Goal: Information Seeking & Learning: Learn about a topic

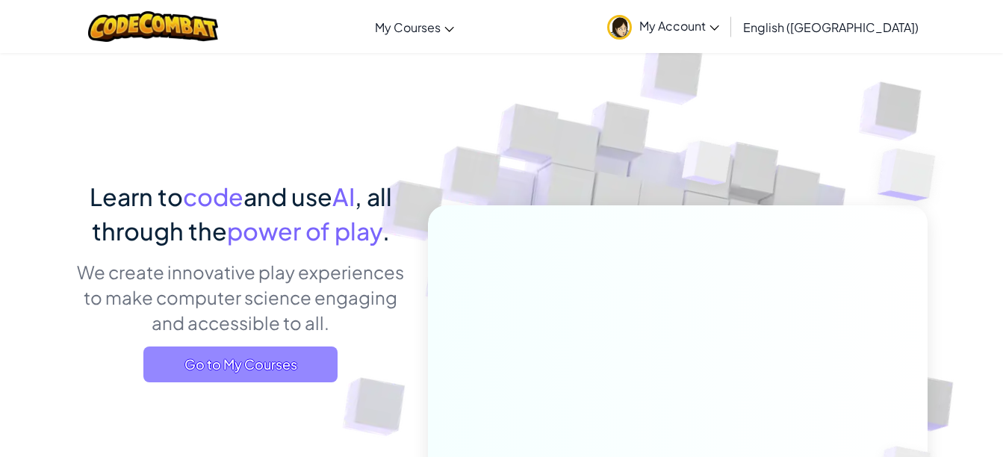
click at [276, 349] on span "Go to My Courses" at bounding box center [240, 365] width 194 height 36
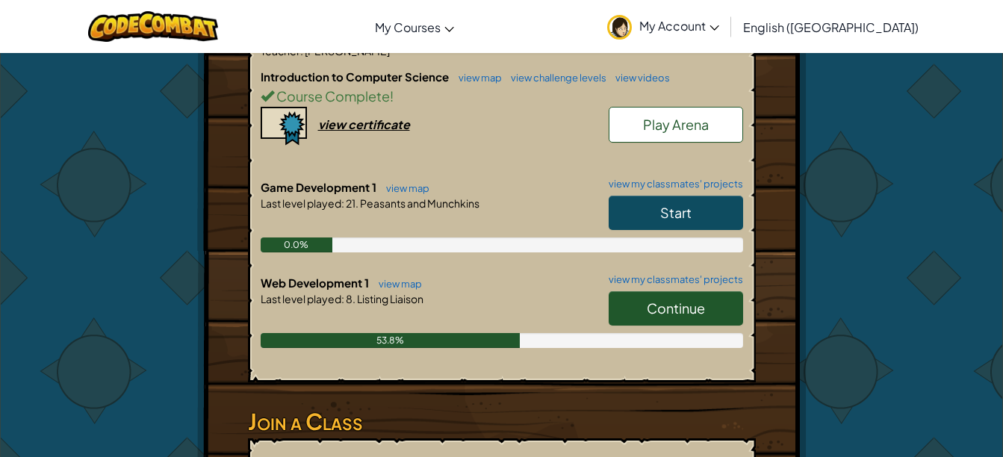
scroll to position [336, 0]
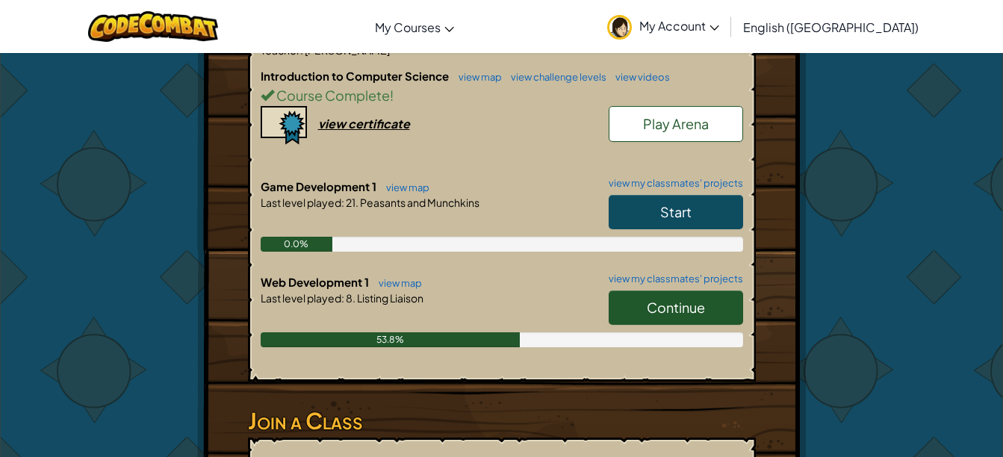
click at [677, 308] on span "Continue" at bounding box center [676, 307] width 58 height 17
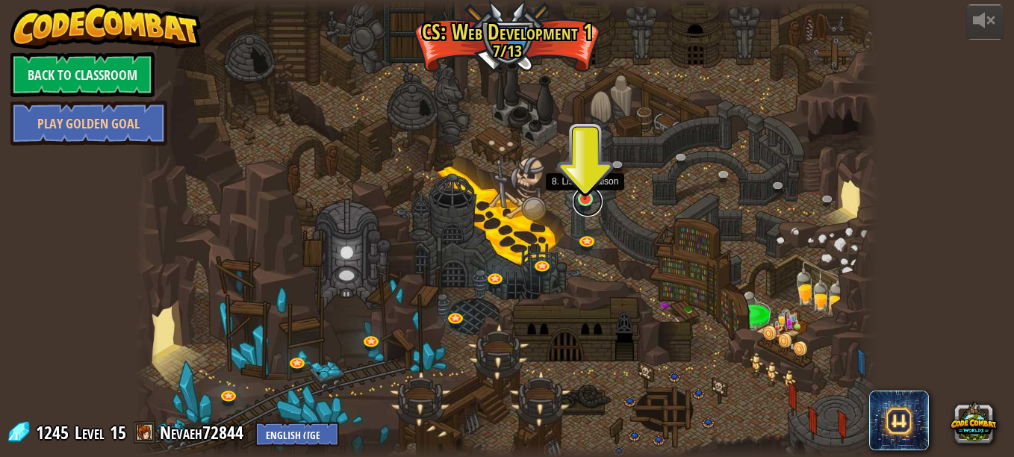
click at [587, 204] on link at bounding box center [588, 202] width 30 height 30
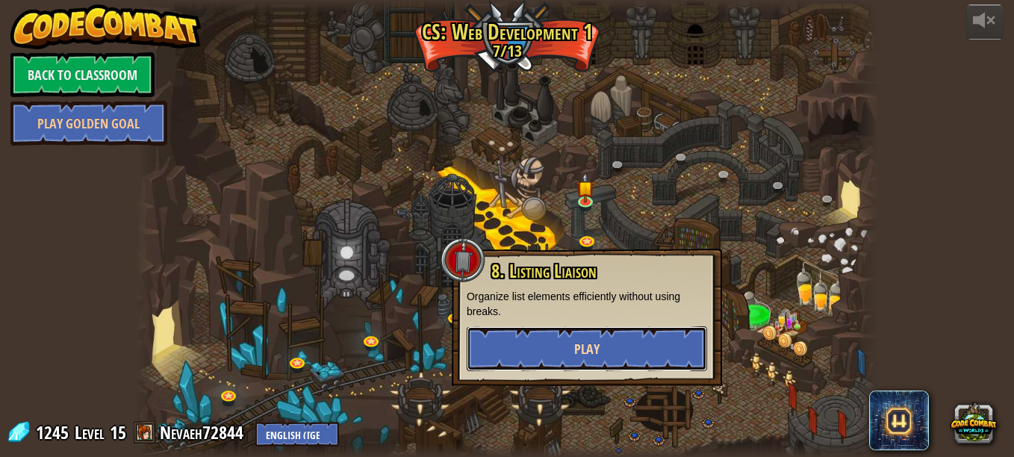
click at [609, 358] on button "Play" at bounding box center [587, 348] width 241 height 45
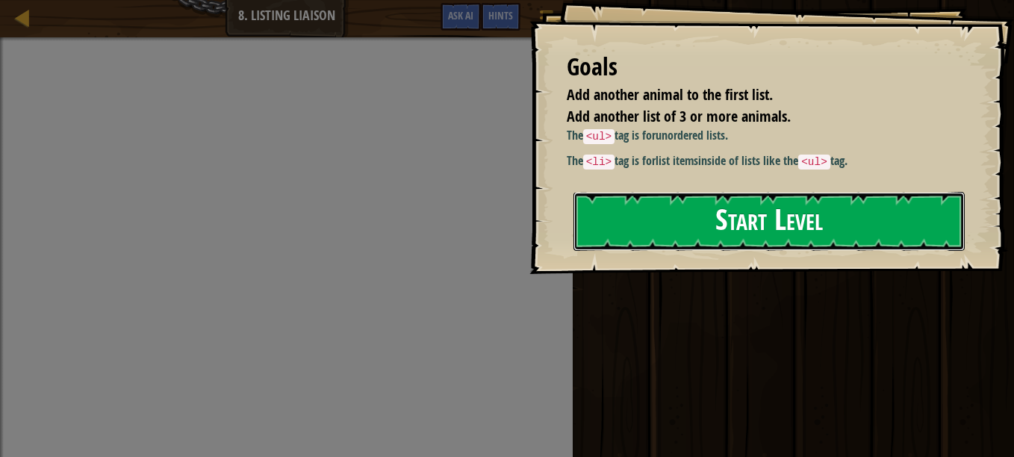
click at [660, 235] on button "Start Level" at bounding box center [769, 221] width 391 height 59
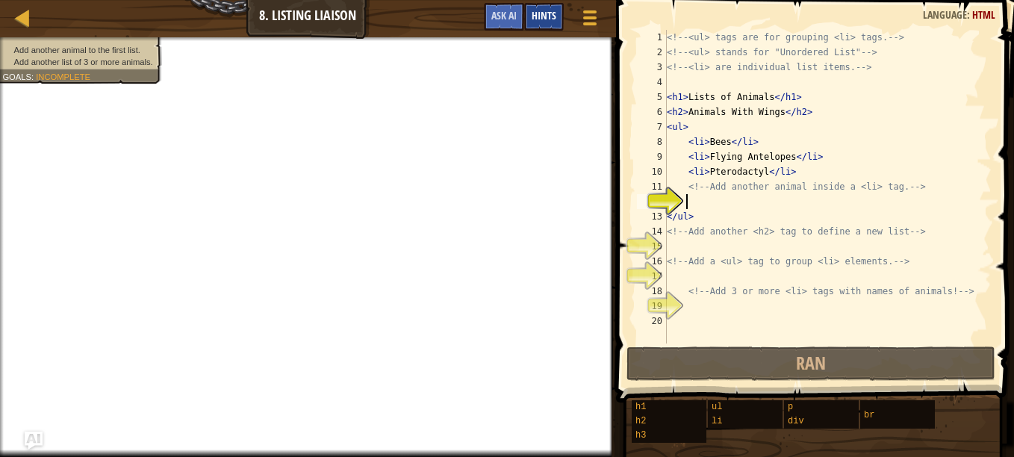
click at [542, 13] on span "Hints" at bounding box center [544, 15] width 25 height 14
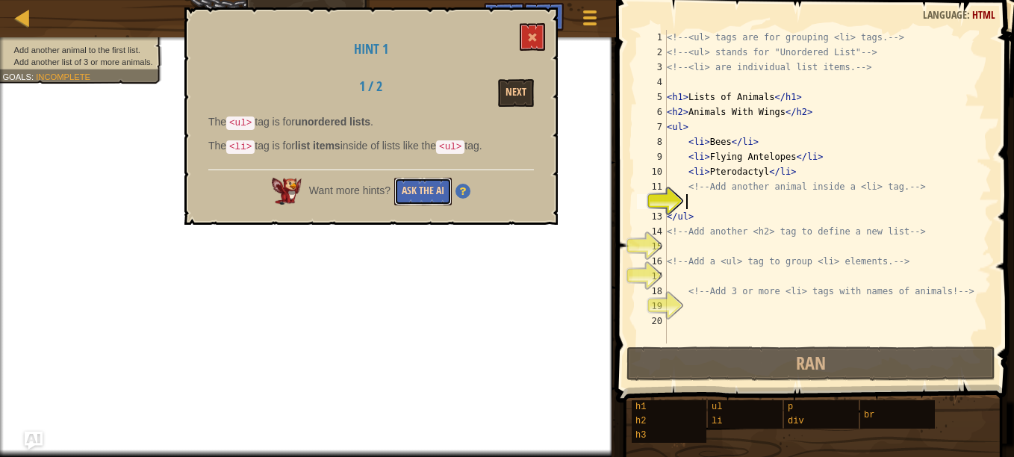
click at [421, 185] on button "Ask the AI" at bounding box center [423, 192] width 58 height 28
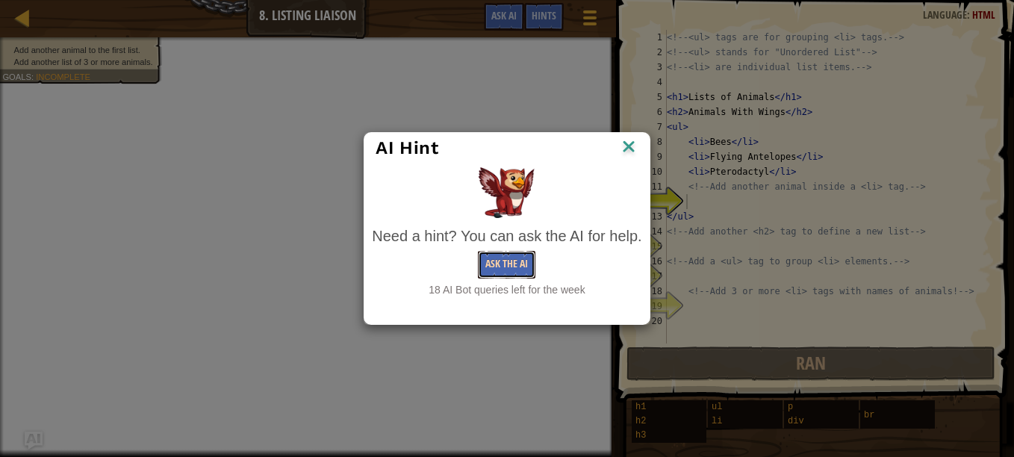
click at [492, 267] on button "Ask the AI" at bounding box center [507, 265] width 58 height 28
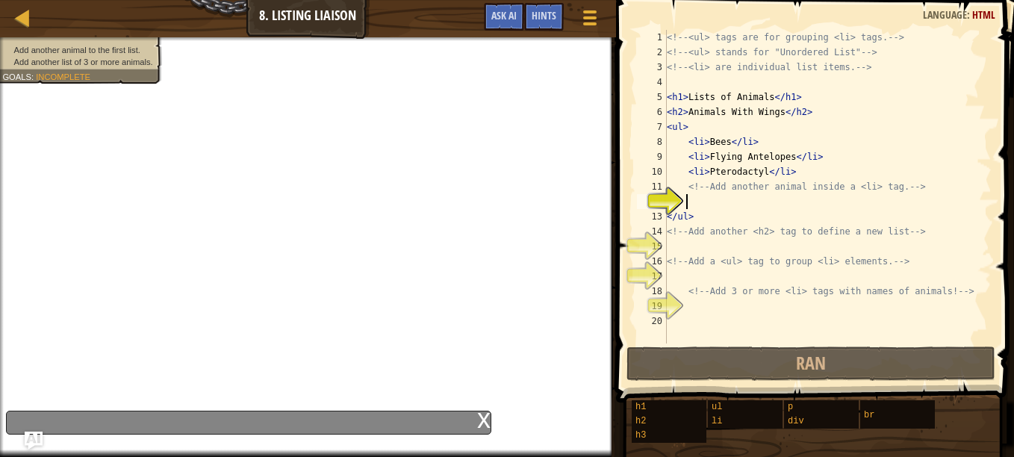
click at [248, 413] on div "x" at bounding box center [249, 423] width 486 height 24
click at [255, 421] on div "x" at bounding box center [249, 423] width 486 height 24
click at [260, 424] on div "x" at bounding box center [249, 423] width 486 height 24
click at [262, 423] on div "x" at bounding box center [249, 423] width 486 height 24
click at [257, 412] on div "x" at bounding box center [249, 423] width 486 height 24
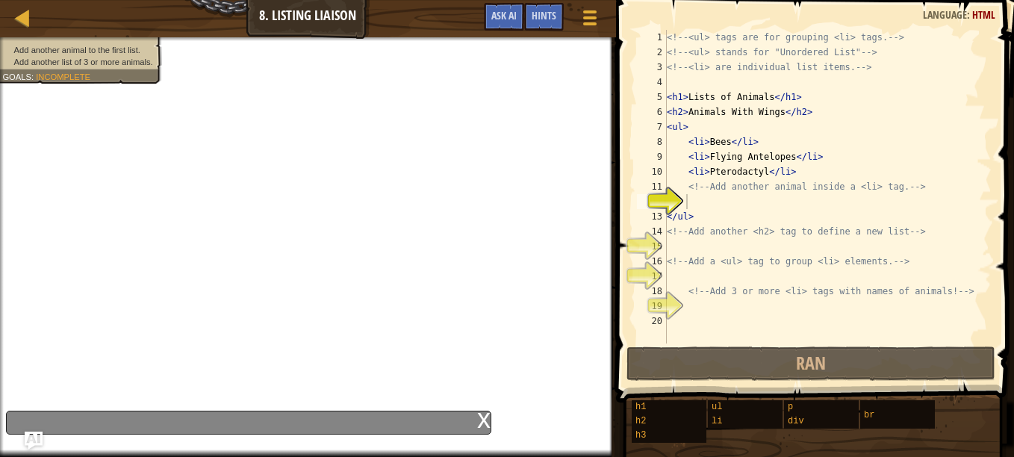
click at [271, 424] on div "x" at bounding box center [249, 423] width 486 height 24
click at [275, 422] on div "x" at bounding box center [249, 423] width 486 height 24
click at [272, 427] on div "x" at bounding box center [249, 423] width 486 height 24
click at [258, 441] on iframe at bounding box center [308, 247] width 616 height 420
click at [275, 421] on div "x" at bounding box center [249, 423] width 486 height 24
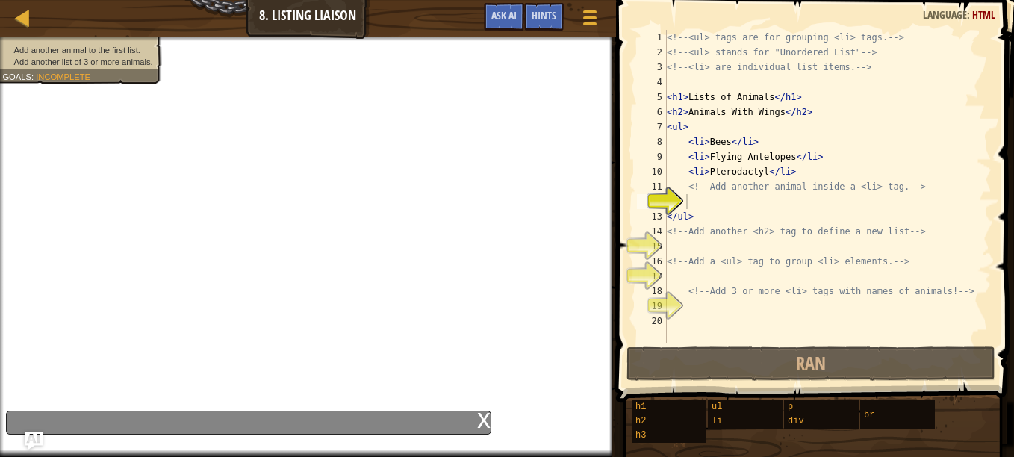
click at [486, 414] on div "x" at bounding box center [483, 419] width 13 height 15
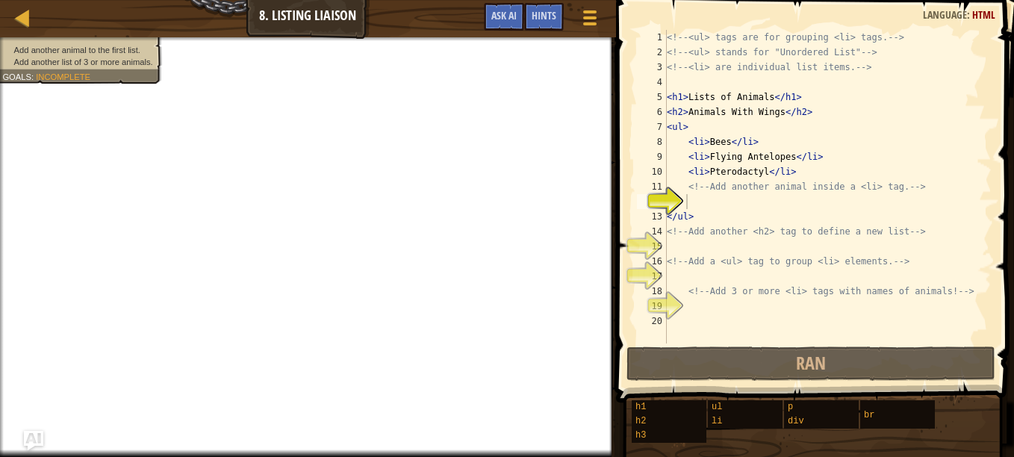
click at [30, 440] on img "Ask AI" at bounding box center [33, 440] width 19 height 19
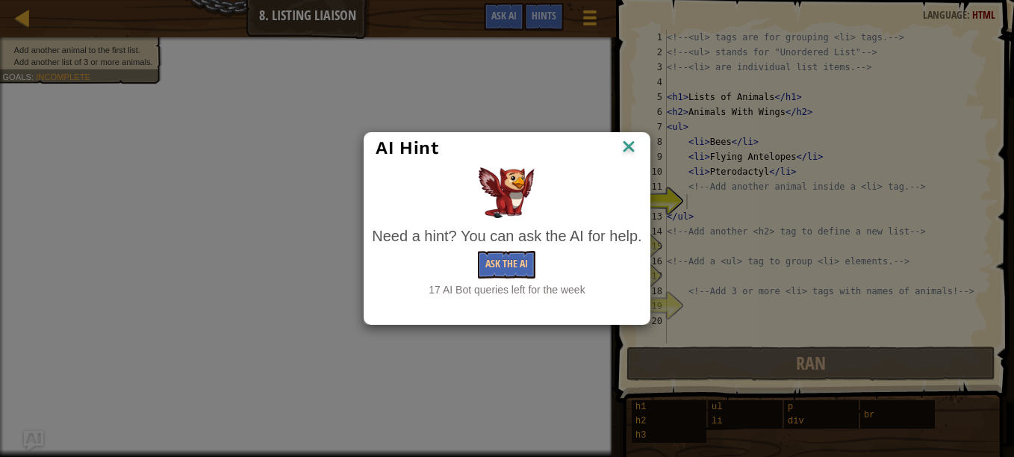
click at [30, 1] on body "Map Web Development 1 8. Listing Liaison Game Menu Done Hints Ask AI 1 הההההההה…" at bounding box center [507, 0] width 1014 height 1
click at [514, 270] on button "Ask the AI" at bounding box center [507, 265] width 58 height 28
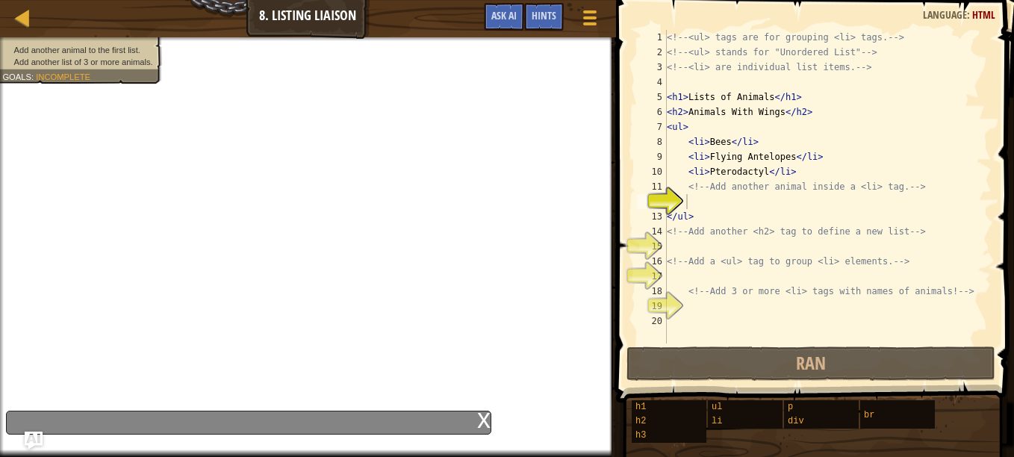
type textarea "</ul>"
click at [693, 210] on div "<!-- <ul> tags are for grouping <li> tags. --> <!-- <ul> stands for "Unordered …" at bounding box center [828, 202] width 328 height 344
click at [684, 196] on div "<!-- <ul> tags are for grouping <li> tags. --> <!-- <ul> stands for "Unordered …" at bounding box center [828, 202] width 328 height 344
click at [581, 14] on div at bounding box center [590, 18] width 20 height 22
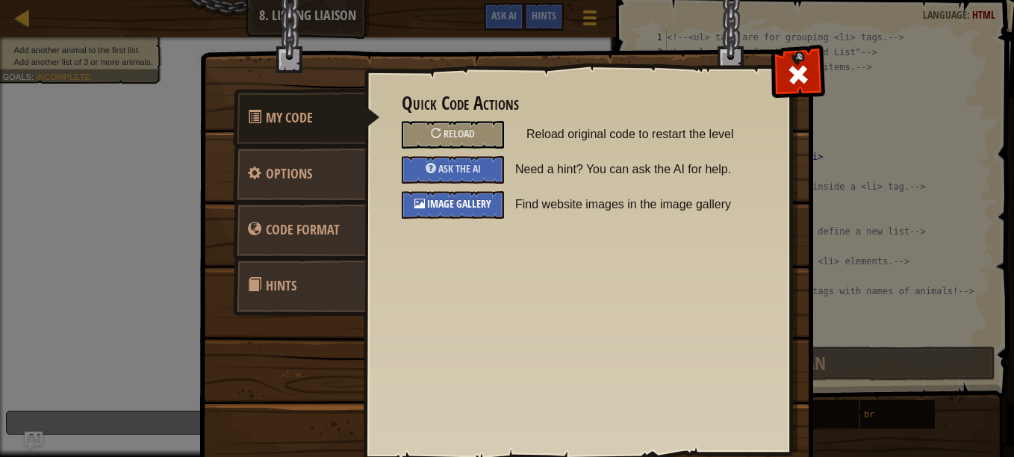
click at [451, 206] on span "Image Gallery" at bounding box center [459, 203] width 64 height 14
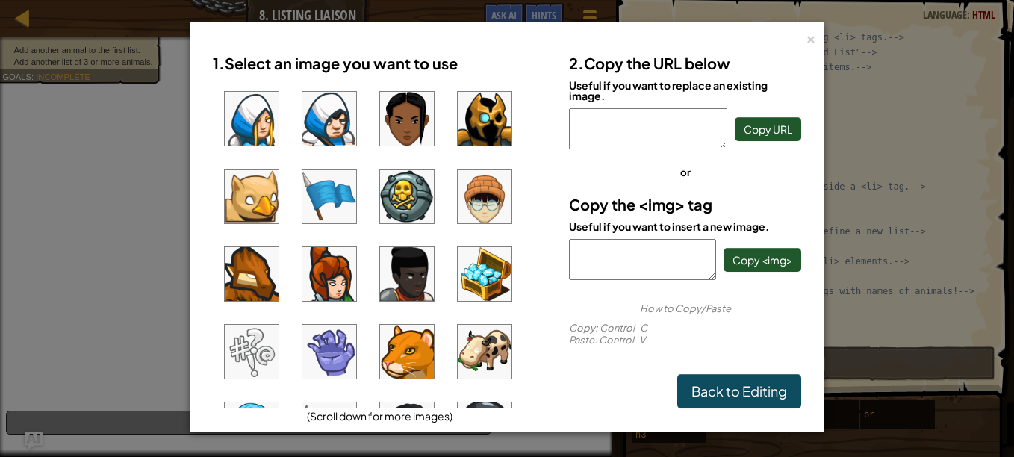
click at [417, 343] on img at bounding box center [407, 352] width 54 height 54
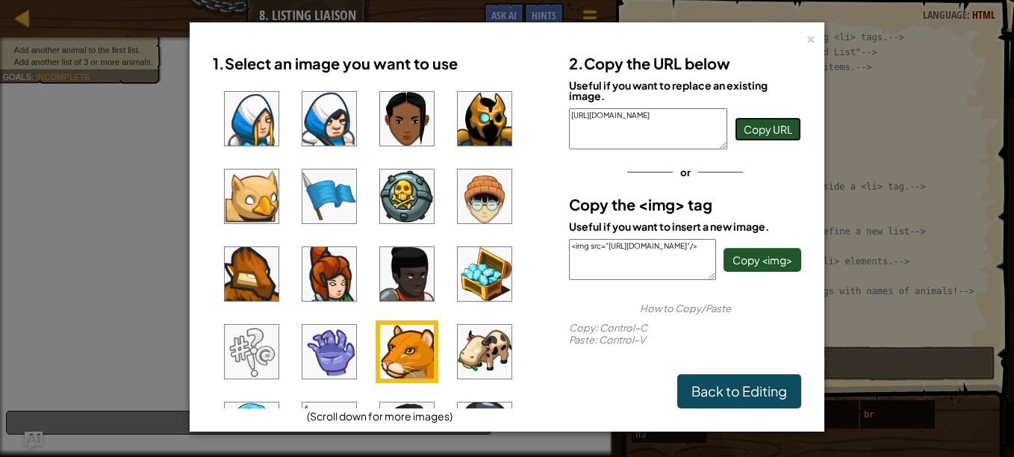
click at [760, 123] on span "Copy URL" at bounding box center [768, 129] width 49 height 13
click at [768, 261] on span "Copy <img>" at bounding box center [763, 259] width 60 height 13
click at [809, 34] on div "×" at bounding box center [811, 37] width 10 height 16
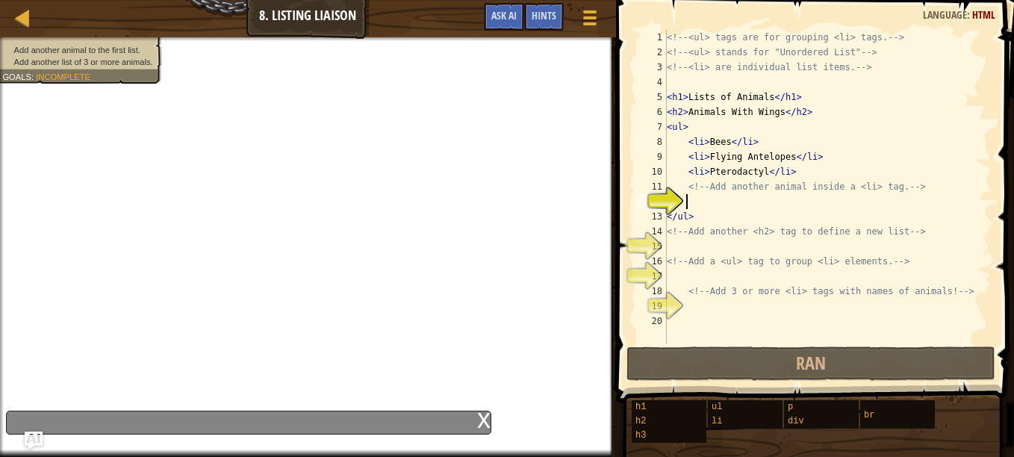
click at [693, 200] on div "<!-- <ul> tags are for grouping <li> tags. --> <!-- <ul> stands for "Unordered …" at bounding box center [828, 202] width 328 height 344
paste textarea "<img src="[URL][DOMAIN_NAME]"/>"
type textarea "<img src="[URL][DOMAIN_NAME]"/>"
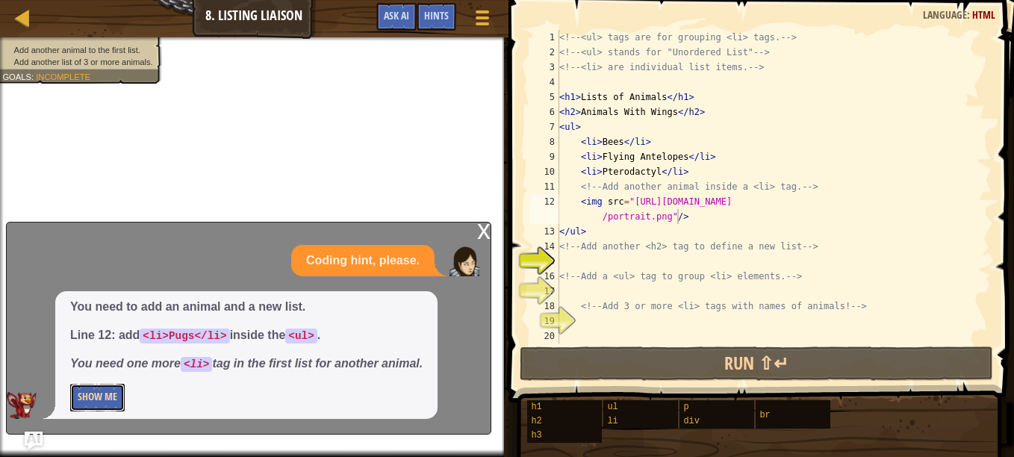
click at [87, 403] on button "Show Me" at bounding box center [97, 398] width 55 height 28
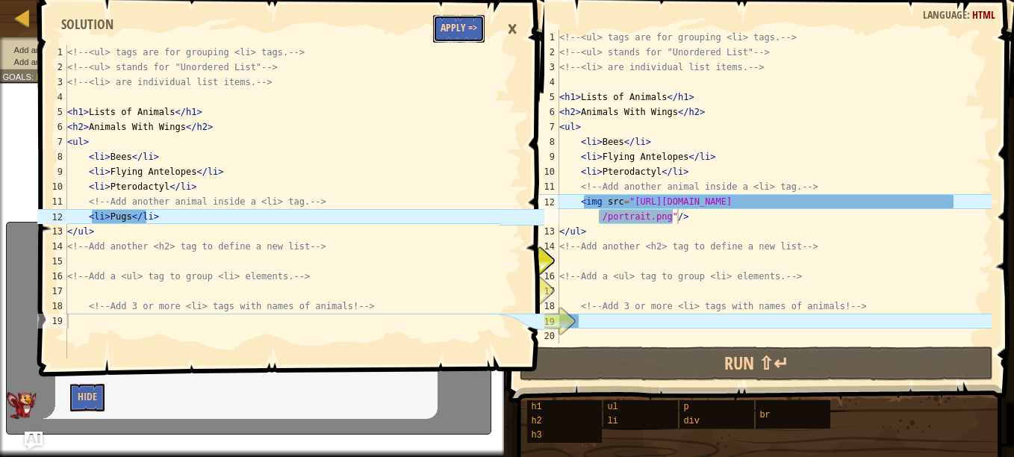
click at [462, 33] on button "Apply =>" at bounding box center [459, 29] width 52 height 28
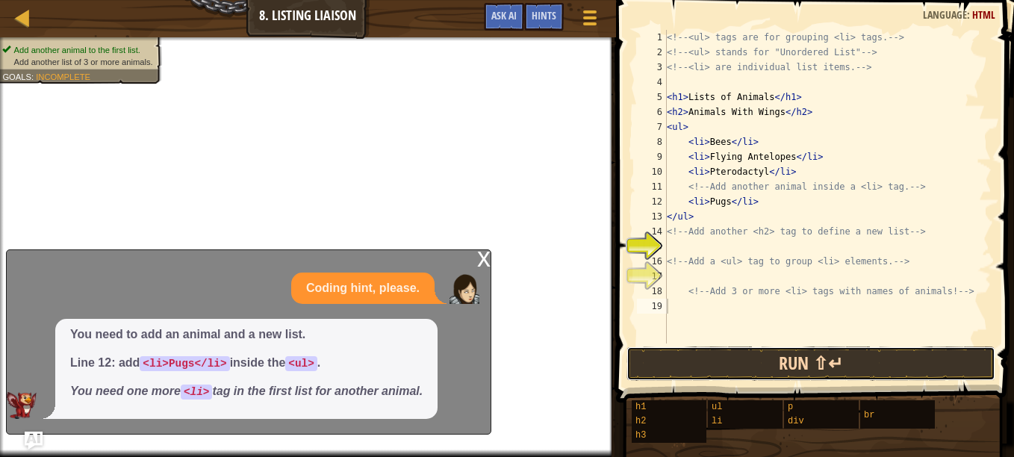
click at [669, 371] on button "Run ⇧↵" at bounding box center [811, 364] width 369 height 34
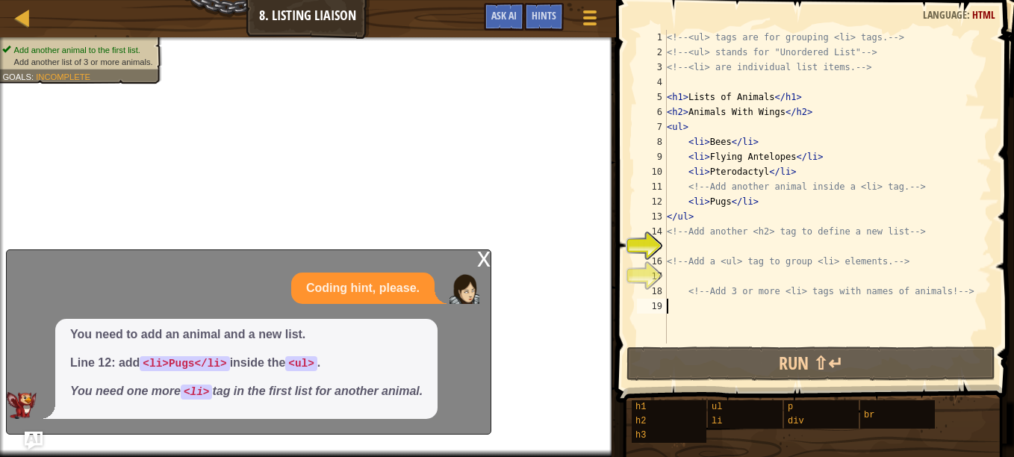
click at [378, 288] on p "Coding hint, please." at bounding box center [363, 288] width 114 height 17
click at [547, 2] on div "Map Web Development 1 8. Listing Liaison Game Menu Done Hints Ask AI" at bounding box center [308, 18] width 616 height 37
click at [543, 17] on span "Hints" at bounding box center [544, 15] width 25 height 14
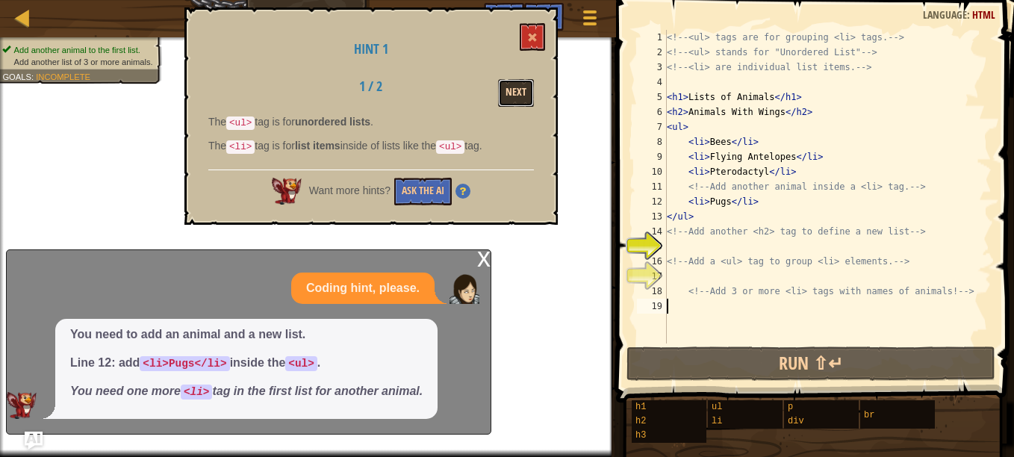
click at [524, 86] on button "Next" at bounding box center [516, 93] width 36 height 28
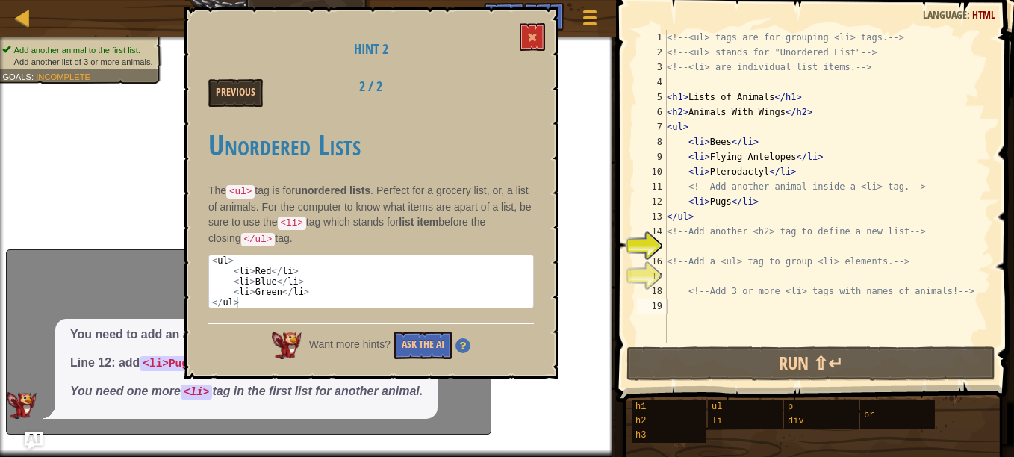
click at [699, 247] on div "<!-- <ul> tags are for grouping <li> tags. --> <!-- <ul> stands for "Unordered …" at bounding box center [828, 202] width 328 height 344
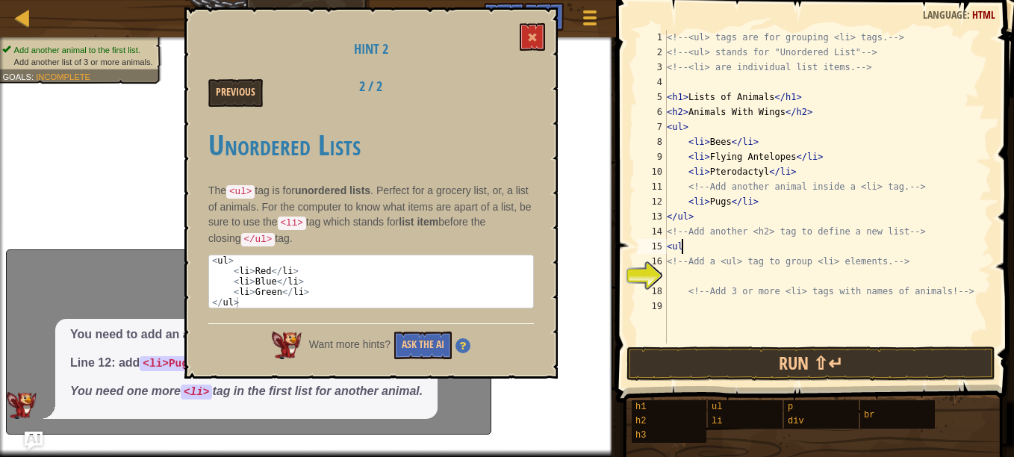
type textarea "<ul>"
click at [703, 274] on div "<!-- <ul> tags are for grouping <li> tags. --> <!-- <ul> stands for "Unordered …" at bounding box center [828, 202] width 328 height 344
click at [700, 245] on div "<!-- <ul> tags are for grouping <li> tags. --> <!-- <ul> stands for "Unordered …" at bounding box center [828, 202] width 328 height 344
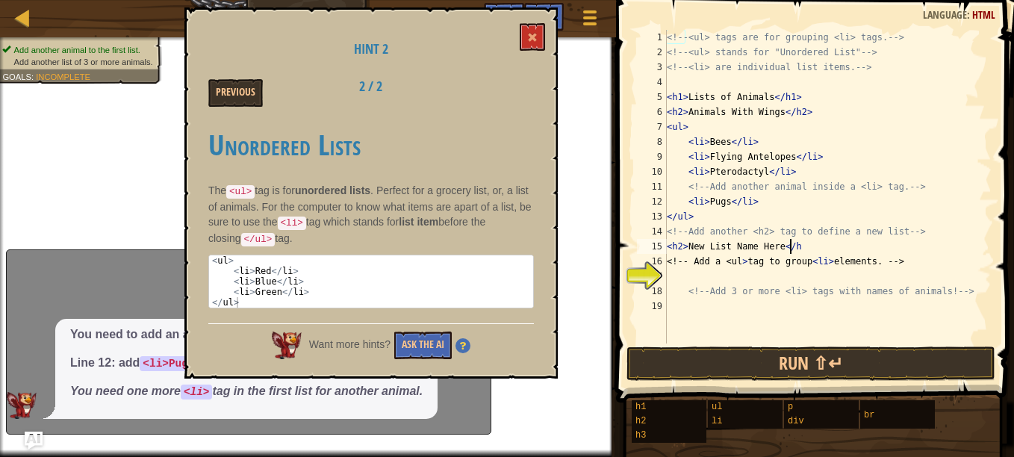
scroll to position [7, 10]
type textarea "<h2>New List Name Here</h2>"
click at [716, 275] on div "<!-- <ul> tags are for grouping <li> tags. --> <!-- <ul> stands for "Unordered …" at bounding box center [828, 202] width 328 height 344
click at [716, 298] on div "<!-- <ul> tags are for grouping <li> tags. --> <!-- <ul> stands for "Unordered …" at bounding box center [828, 202] width 328 height 344
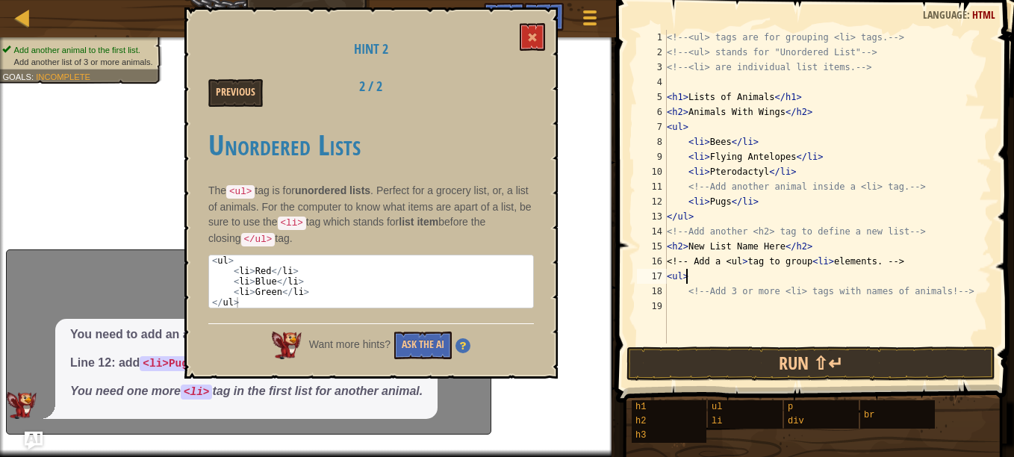
type textarea "<!-- Add 3 or more <li> tags with names of animals! -->"
click at [706, 309] on div "<!-- <ul> tags are for grouping <li> tags. --> <!-- <ul> stands for "Unordered …" at bounding box center [828, 202] width 328 height 344
click at [672, 320] on div "<!-- <ul> tags are for grouping <li> tags. --> <!-- <ul> stands for "Unordered …" at bounding box center [828, 202] width 328 height 344
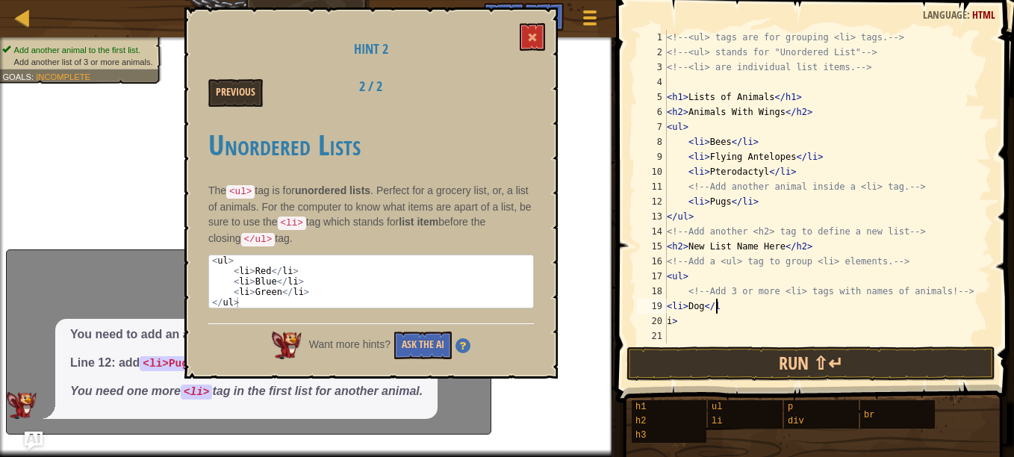
click at [733, 307] on div "<!-- <ul> tags are for grouping <li> tags. --> <!-- <ul> stands for "Unordered …" at bounding box center [828, 202] width 328 height 344
click at [708, 320] on div "<!-- <ul> tags are for grouping <li> tags. --> <!-- <ul> stands for "Unordered …" at bounding box center [828, 202] width 328 height 344
type textarea "i"
type textarea "<li>Cat</li>"
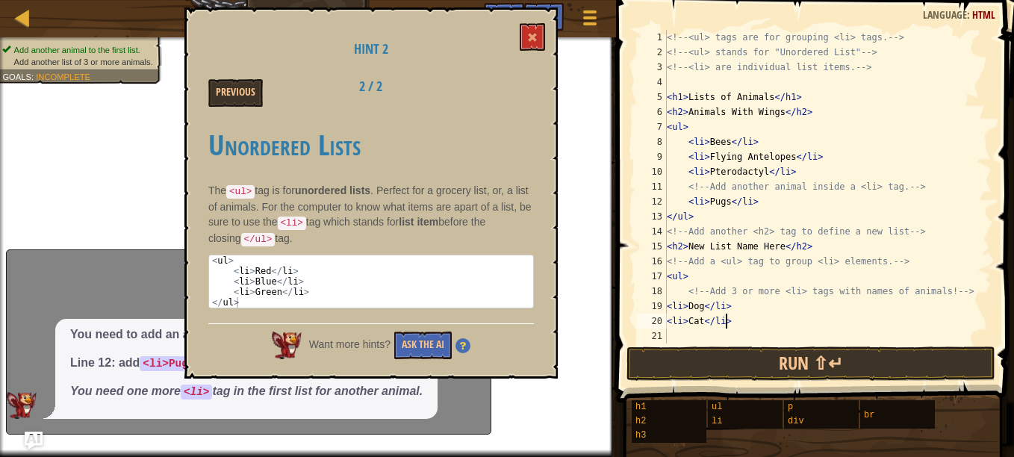
click at [707, 329] on div "<!-- <ul> tags are for grouping <li> tags. --> <!-- <ul> stands for "Unordered …" at bounding box center [828, 202] width 328 height 344
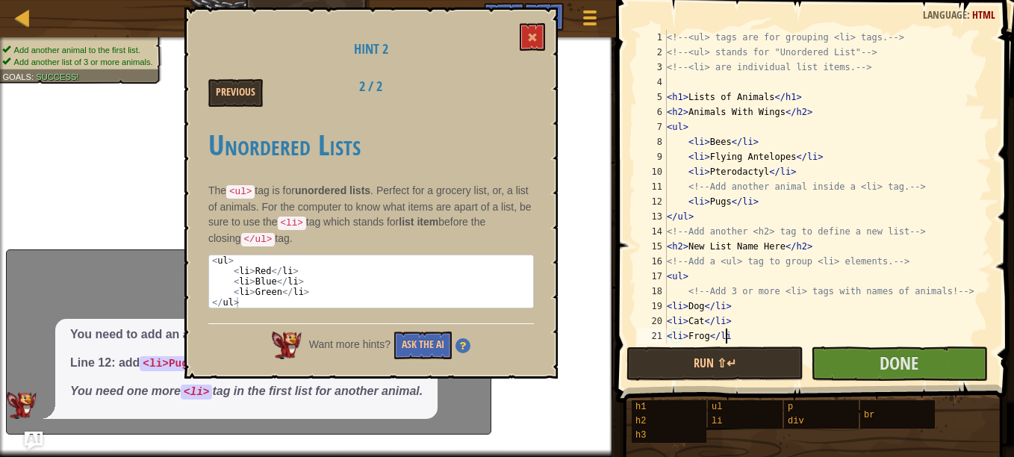
scroll to position [7, 4]
type textarea "<li>Frog</li>"
click at [855, 345] on span at bounding box center [817, 180] width 410 height 447
click at [855, 360] on button "Done" at bounding box center [899, 364] width 177 height 34
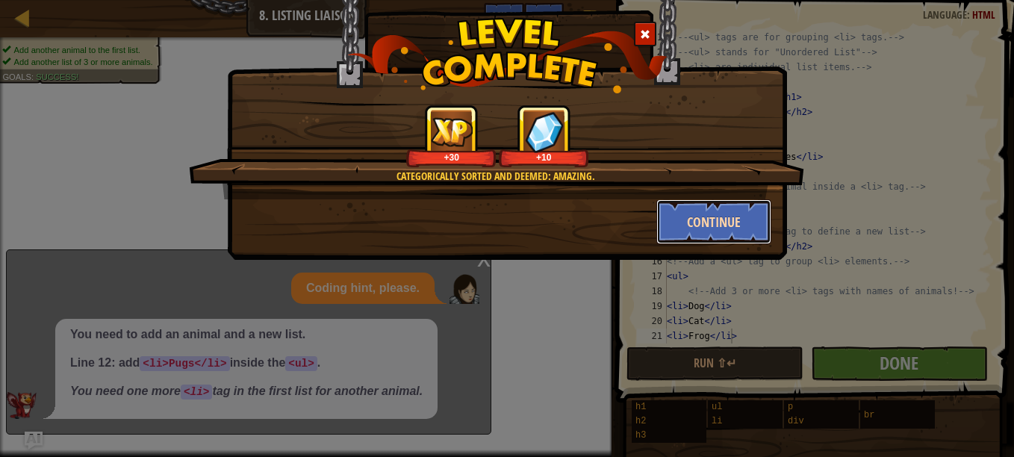
click at [718, 221] on button "Continue" at bounding box center [715, 221] width 116 height 45
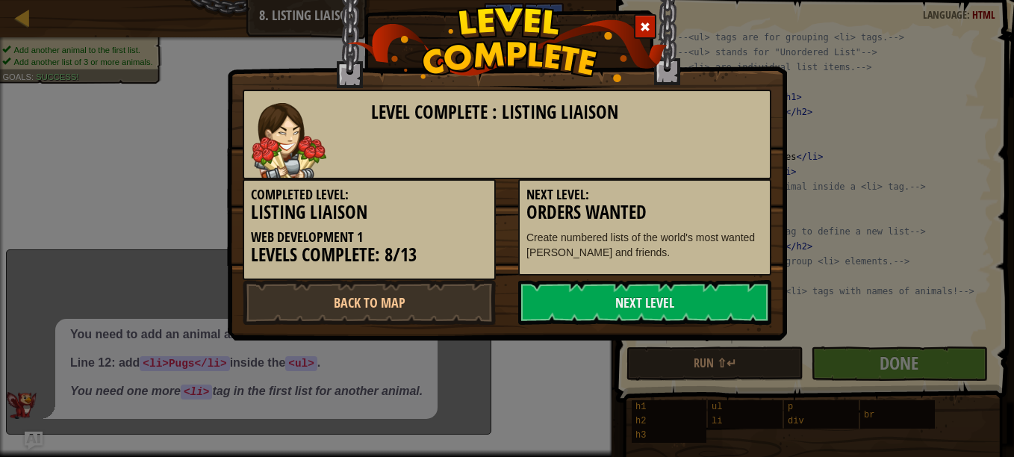
click at [296, 152] on img at bounding box center [289, 140] width 75 height 75
click at [616, 304] on link "Next Level" at bounding box center [644, 302] width 253 height 45
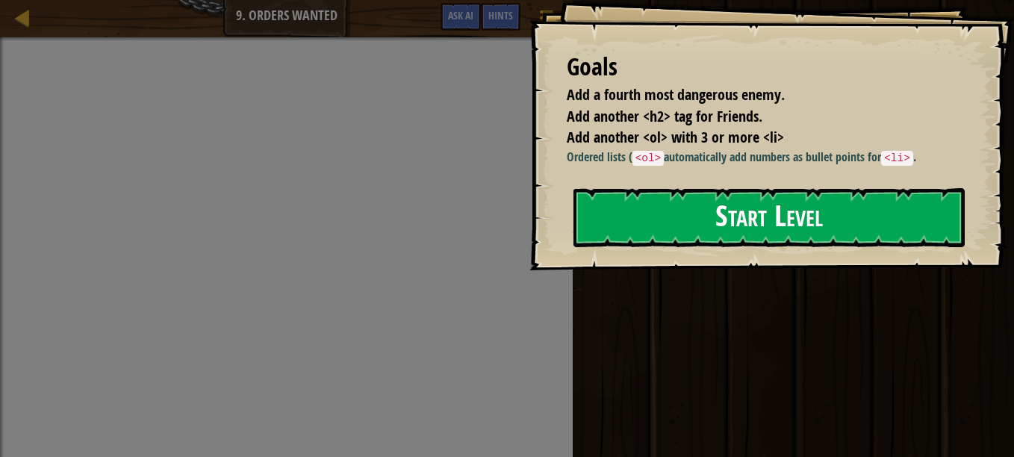
click at [733, 232] on button "Start Level" at bounding box center [769, 217] width 391 height 59
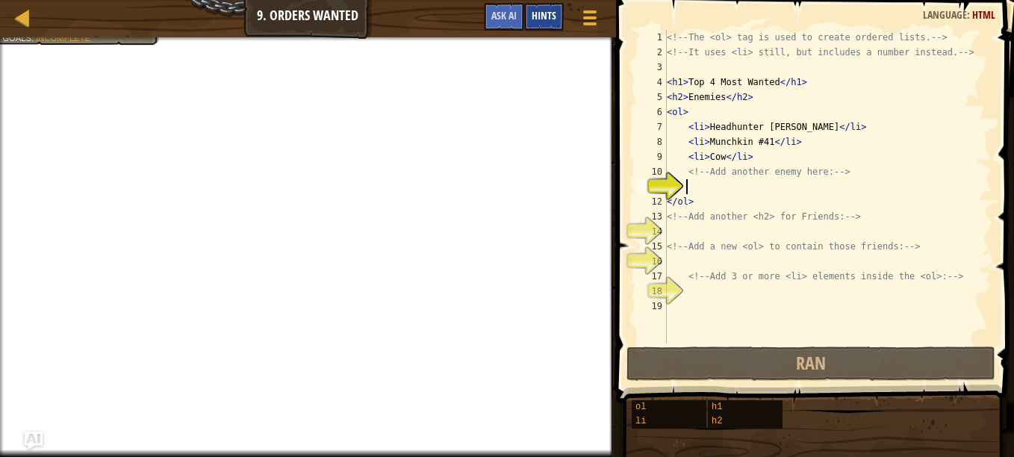
click at [551, 15] on span "Hints" at bounding box center [544, 15] width 25 height 14
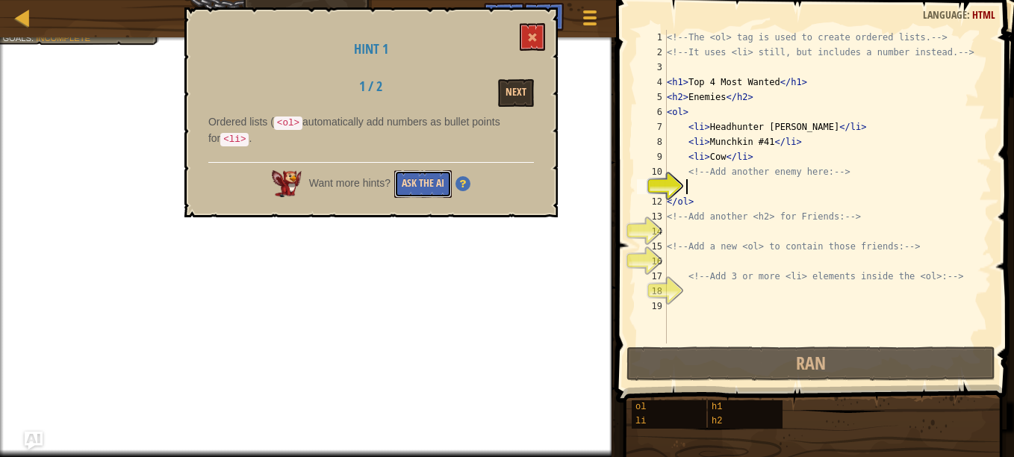
click at [415, 188] on button "Ask the AI" at bounding box center [423, 184] width 58 height 28
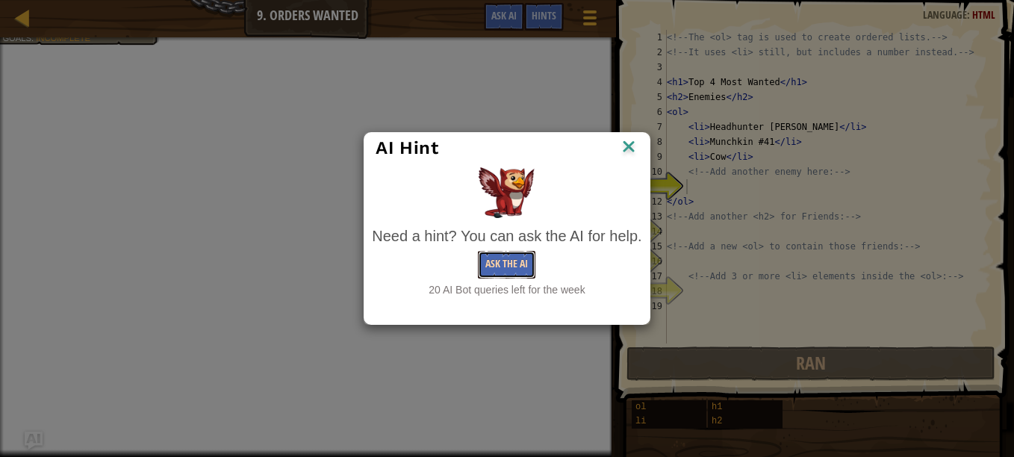
click at [495, 255] on button "Ask the AI" at bounding box center [507, 265] width 58 height 28
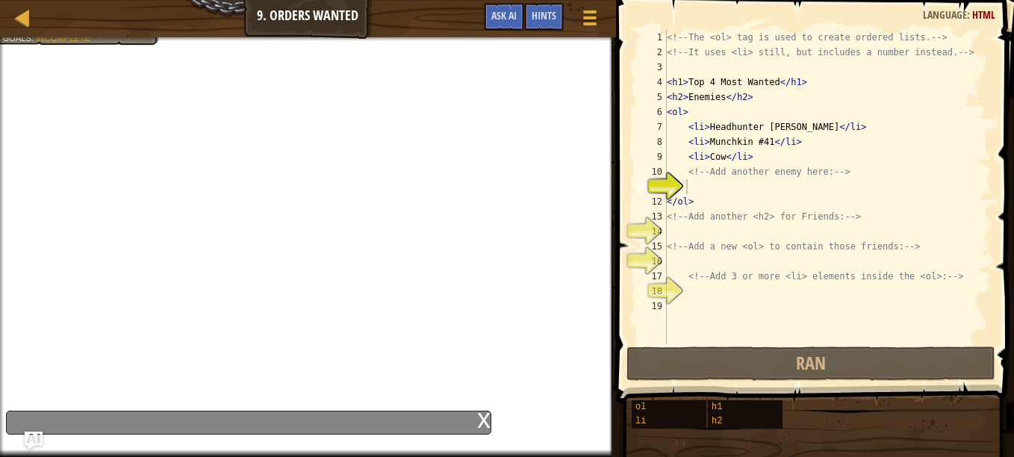
click at [400, 424] on div "x" at bounding box center [249, 423] width 486 height 24
type textarea "</ol>"
click at [695, 199] on div "<!-- The <ol> tag is used to create ordered lists. --> <!-- It uses <li> still,…" at bounding box center [828, 202] width 328 height 344
click at [689, 183] on div "<!-- The <ol> tag is used to create ordered lists. --> <!-- It uses <li> still,…" at bounding box center [828, 202] width 328 height 344
type textarea "f"
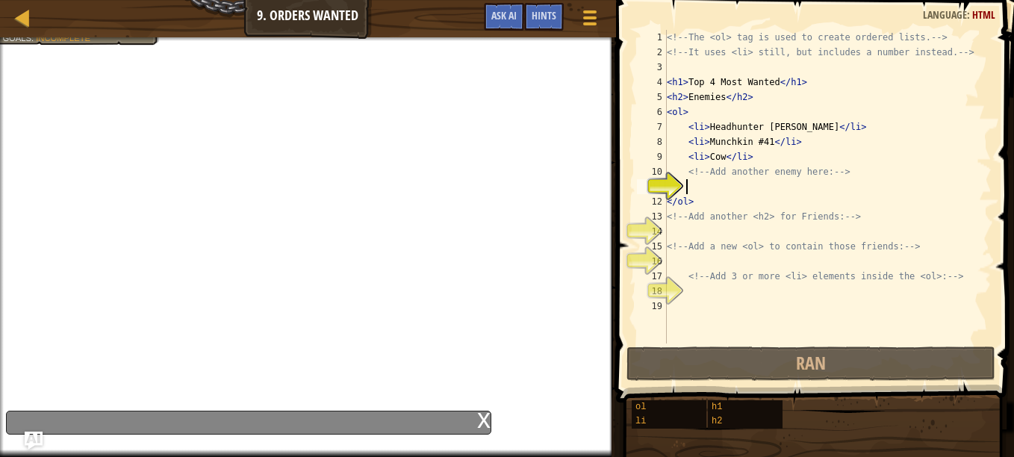
scroll to position [7, 1]
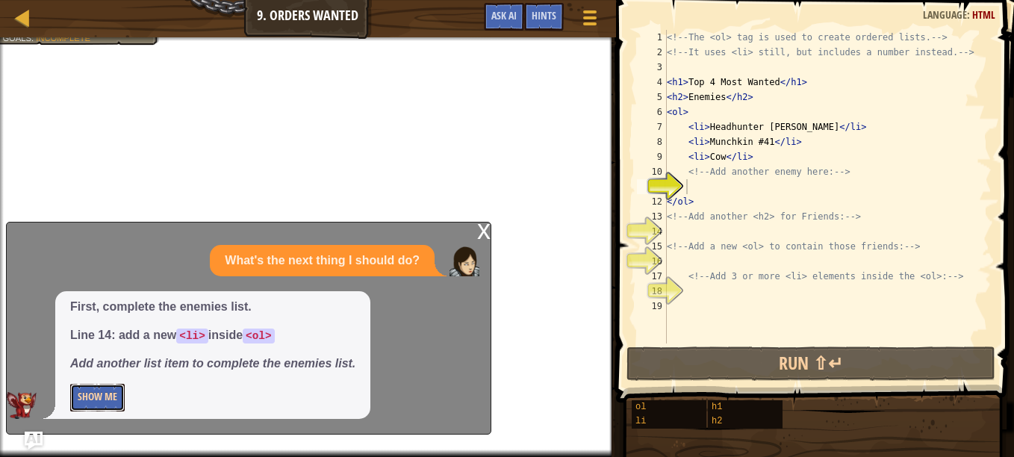
click at [111, 397] on button "Show Me" at bounding box center [97, 398] width 55 height 28
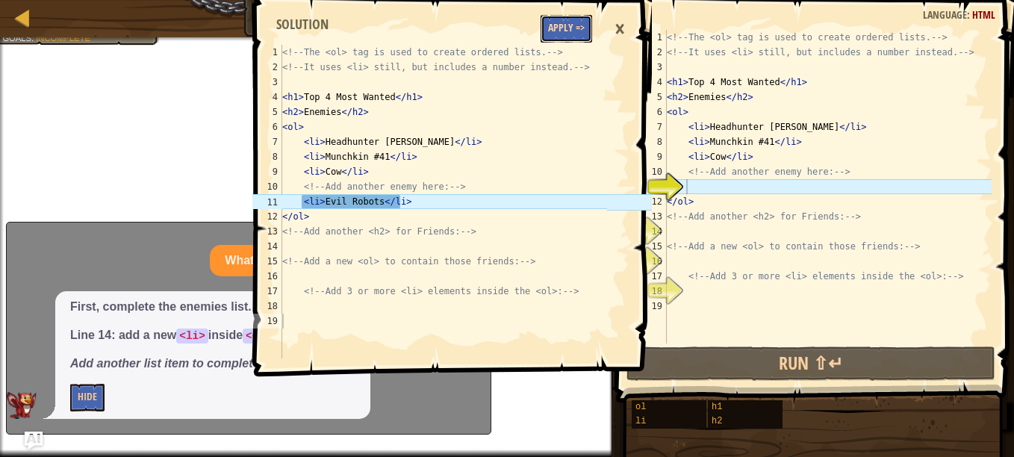
click at [557, 30] on button "Apply =>" at bounding box center [567, 29] width 52 height 28
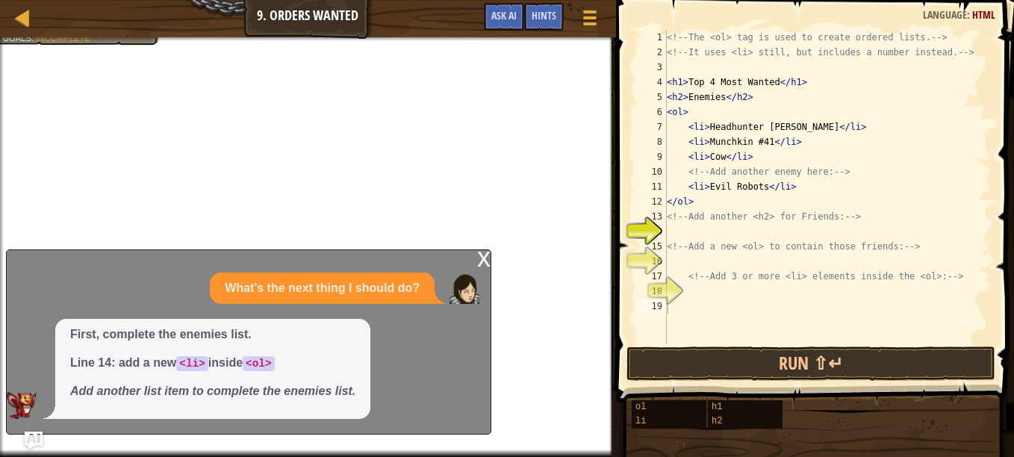
click at [686, 235] on div "<!-- The <ol> tag is used to create ordered lists. --> <!-- It uses <li> still,…" at bounding box center [828, 202] width 328 height 344
type textarea "f"
click at [547, 14] on span "Hints" at bounding box center [544, 15] width 25 height 14
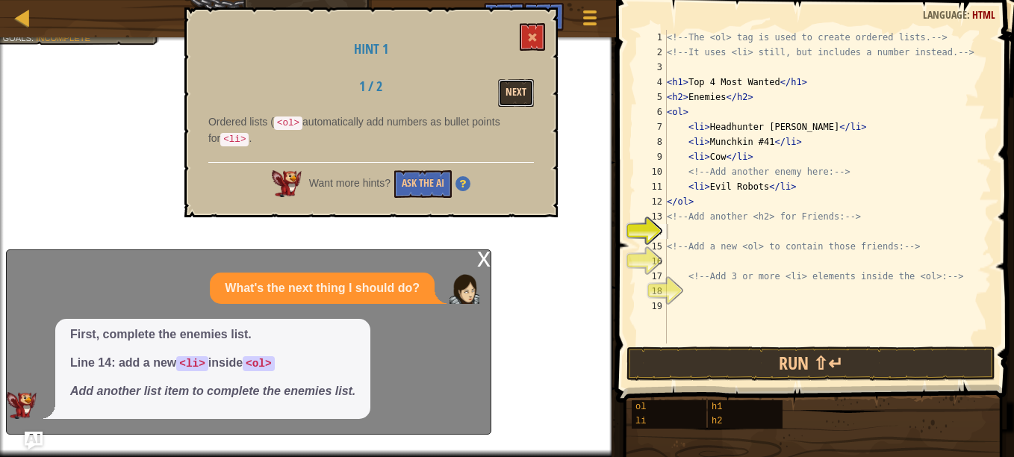
click at [521, 90] on button "Next" at bounding box center [516, 93] width 36 height 28
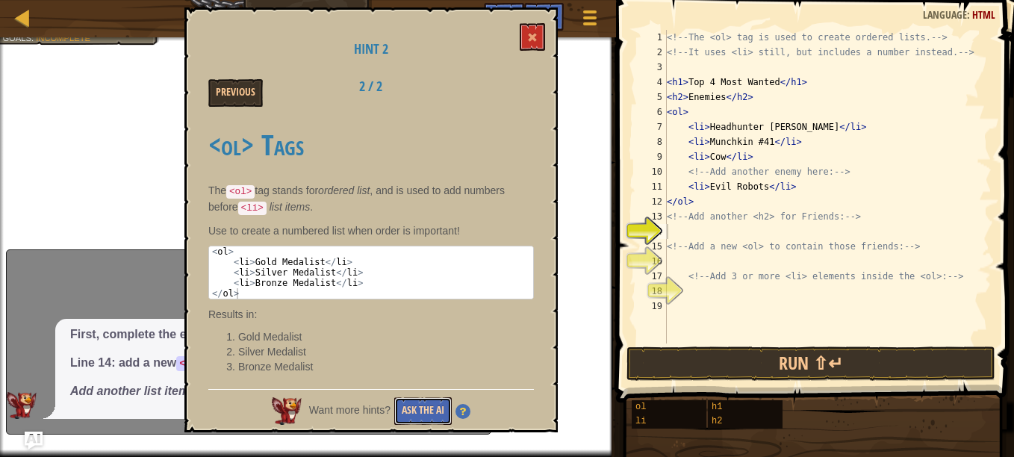
click at [432, 401] on button "Ask the AI" at bounding box center [423, 411] width 58 height 28
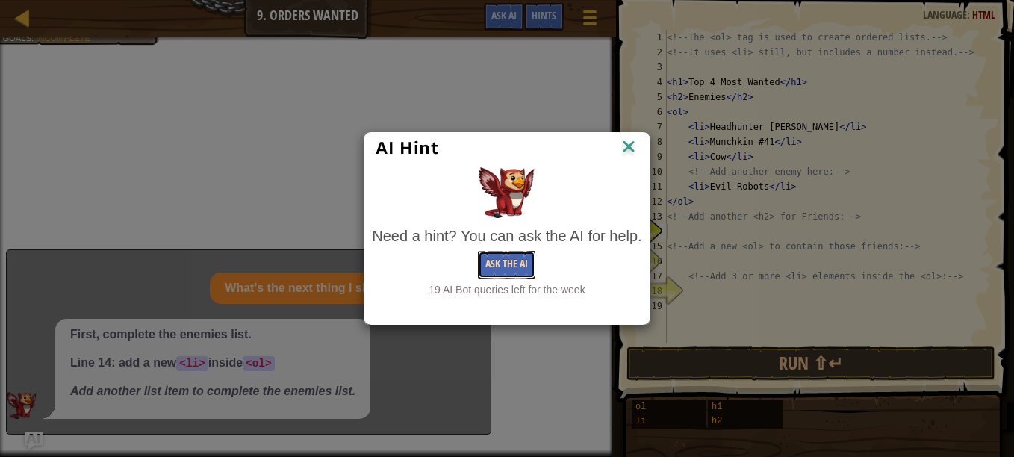
click at [522, 264] on button "Ask the AI" at bounding box center [507, 265] width 58 height 28
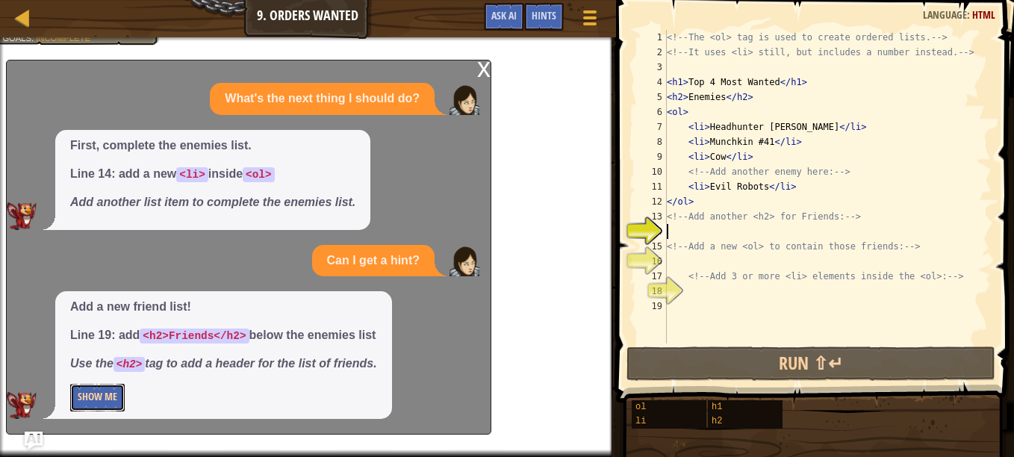
click at [106, 398] on button "Show Me" at bounding box center [97, 398] width 55 height 28
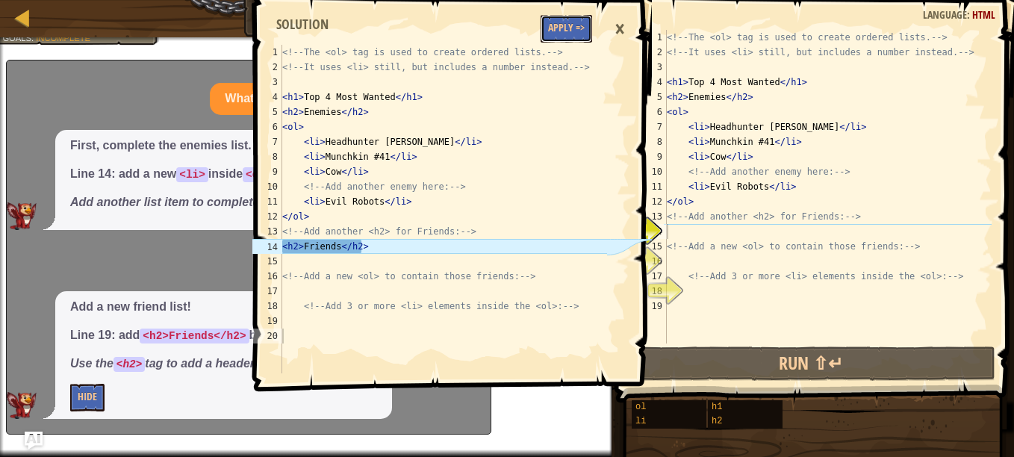
click at [576, 29] on button "Apply =>" at bounding box center [567, 29] width 52 height 28
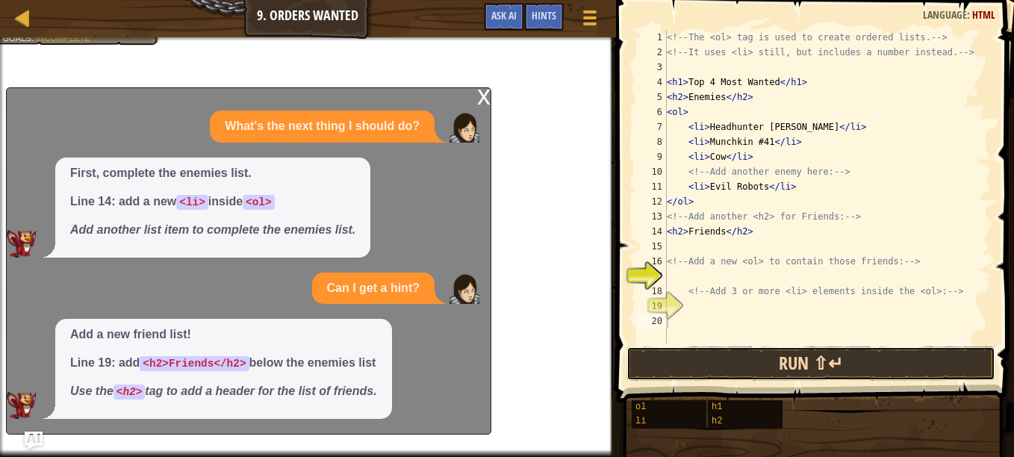
click at [740, 361] on button "Run ⇧↵" at bounding box center [811, 364] width 369 height 34
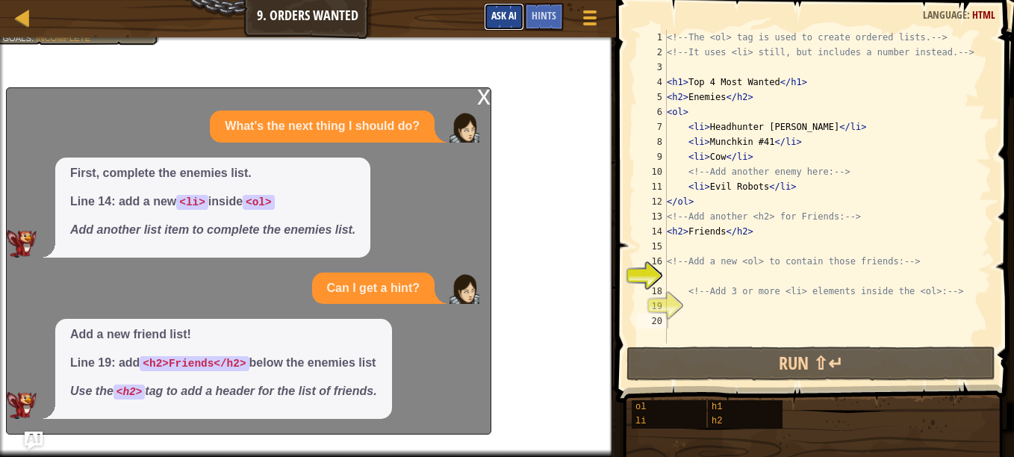
click at [512, 17] on span "Ask AI" at bounding box center [504, 15] width 25 height 14
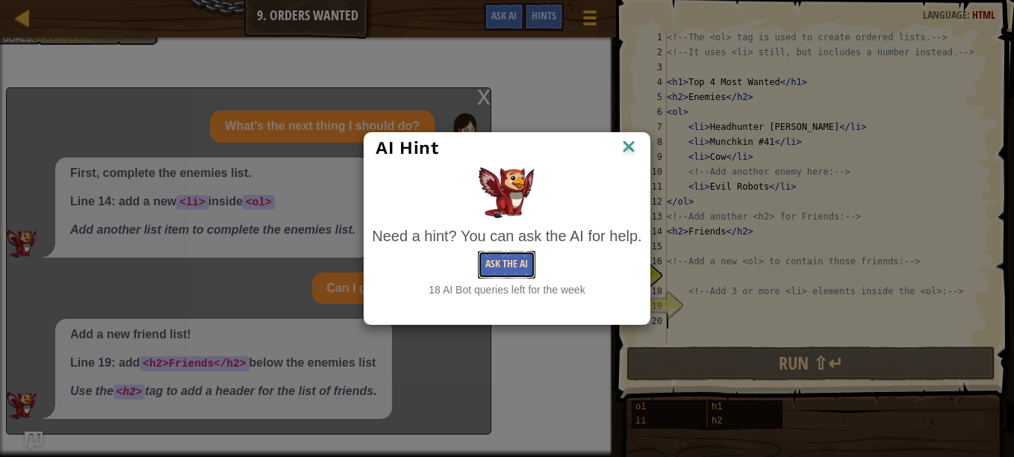
click at [512, 263] on button "Ask the AI" at bounding box center [507, 265] width 58 height 28
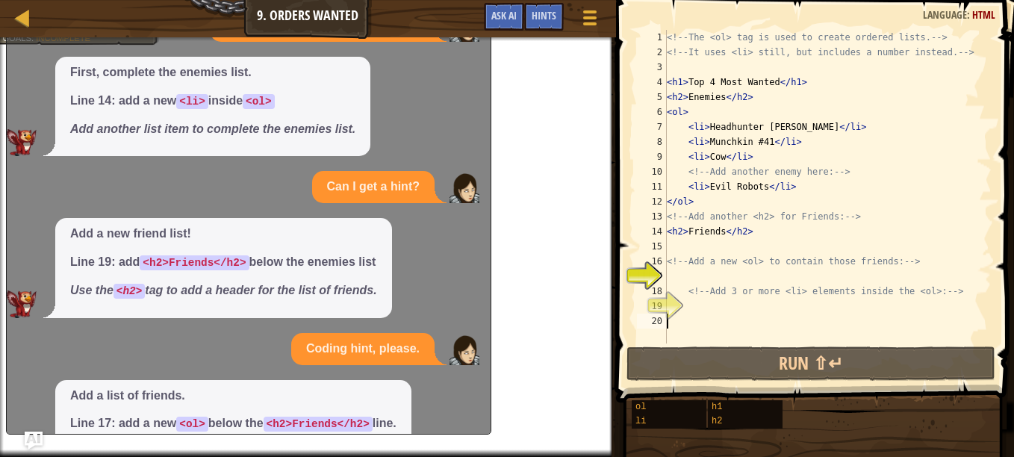
scroll to position [88, 0]
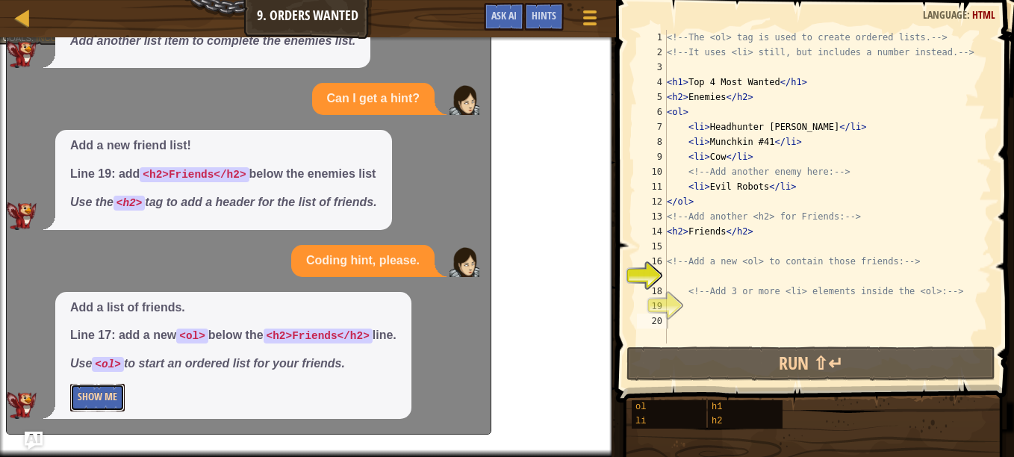
click at [125, 398] on button "Show Me" at bounding box center [97, 398] width 55 height 28
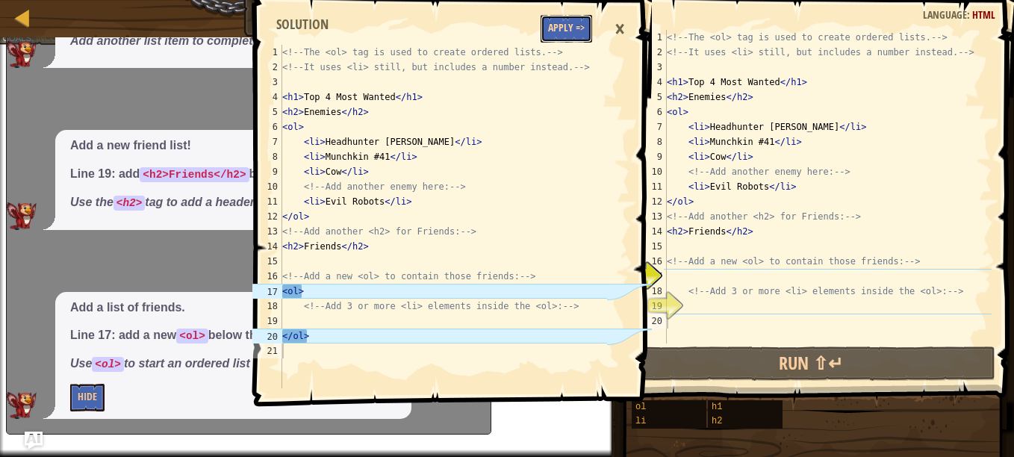
click at [560, 28] on button "Apply =>" at bounding box center [567, 29] width 52 height 28
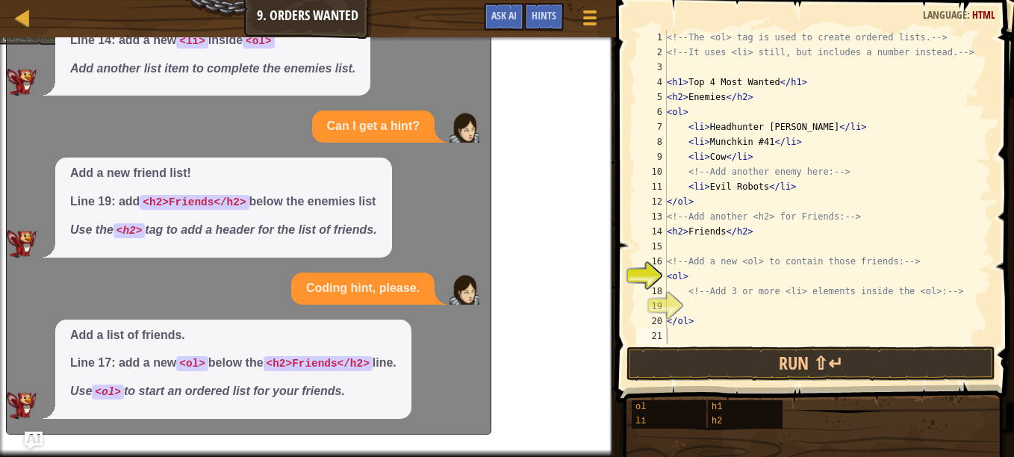
scroll to position [61, 0]
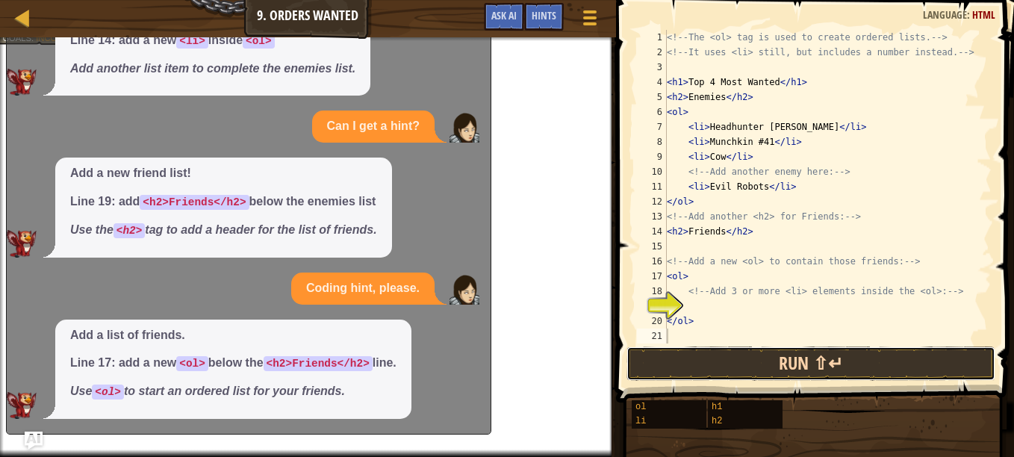
click at [669, 361] on button "Run ⇧↵" at bounding box center [811, 364] width 369 height 34
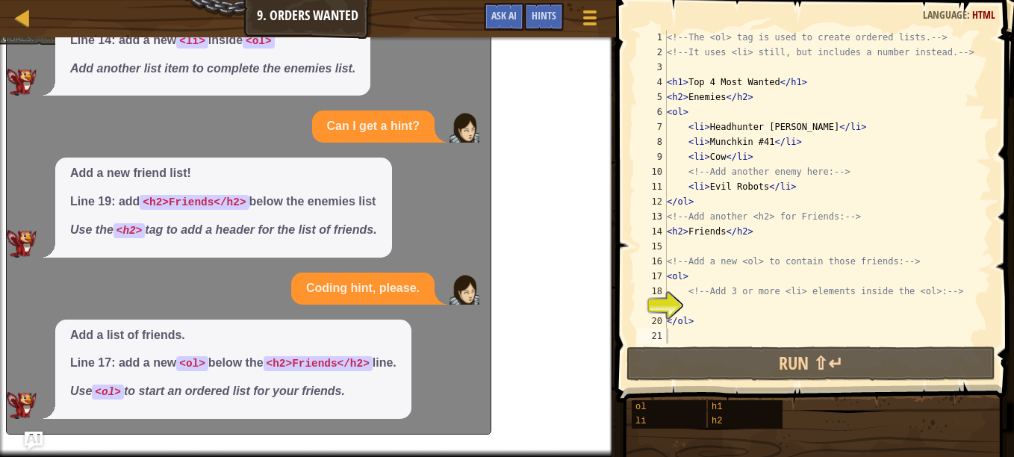
click at [54, 29] on div "Map Web Development 1 9. Orders Wanted Game Menu Done Hints Ask AI" at bounding box center [308, 18] width 616 height 37
click at [37, 28] on div "Map" at bounding box center [33, 18] width 7 height 37
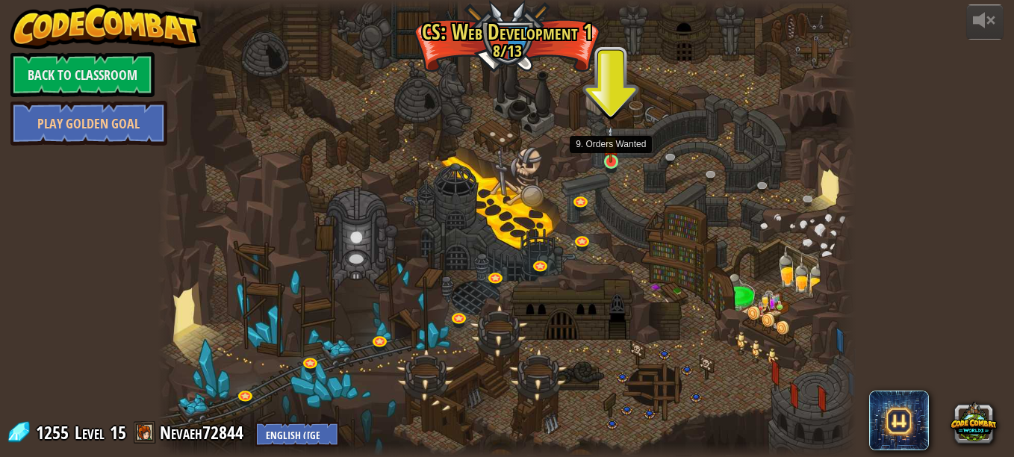
click at [619, 159] on img at bounding box center [611, 144] width 16 height 37
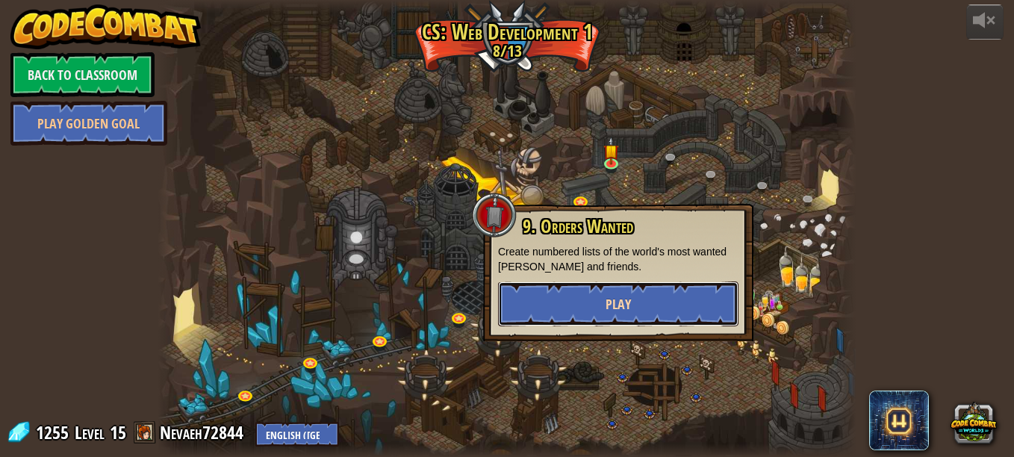
click at [612, 304] on span "Play" at bounding box center [618, 304] width 25 height 19
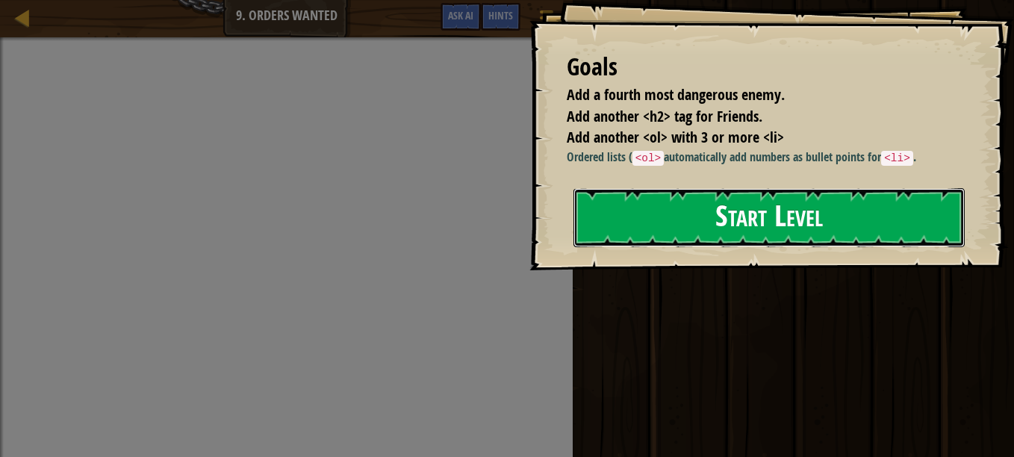
click at [660, 247] on button "Start Level" at bounding box center [769, 217] width 391 height 59
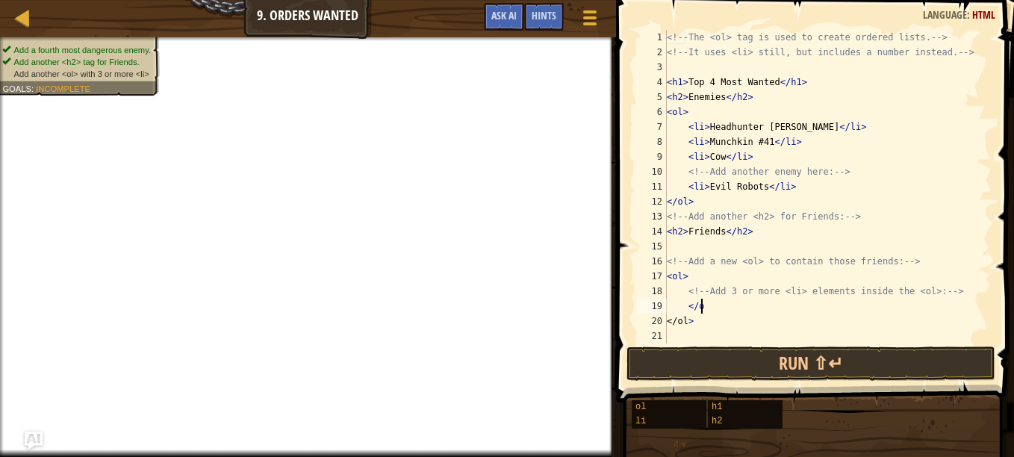
scroll to position [7, 2]
click at [677, 305] on div "<!-- The <ol> tag is used to create ordered lists. --> <!-- It uses <li> still,…" at bounding box center [828, 202] width 328 height 344
click at [721, 310] on div "<!-- The <ol> tag is used to create ordered lists. --> <!-- It uses <li> still,…" at bounding box center [828, 202] width 328 height 344
click at [678, 309] on div "<!-- The <ol> tag is used to create ordered lists. --> <!-- It uses <li> still,…" at bounding box center [828, 202] width 328 height 344
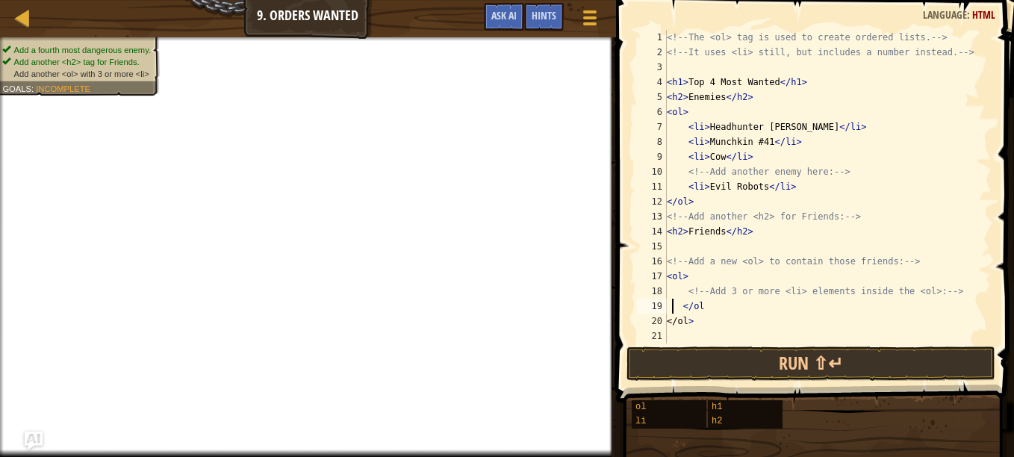
type textarea "</ol"
click at [703, 308] on div "<!-- The <ol> tag is used to create ordered lists. --> <!-- It uses <li> still,…" at bounding box center [828, 202] width 328 height 344
click at [669, 334] on div "<!-- The <ol> tag is used to create ordered lists. --> <!-- It uses <li> still,…" at bounding box center [828, 202] width 328 height 344
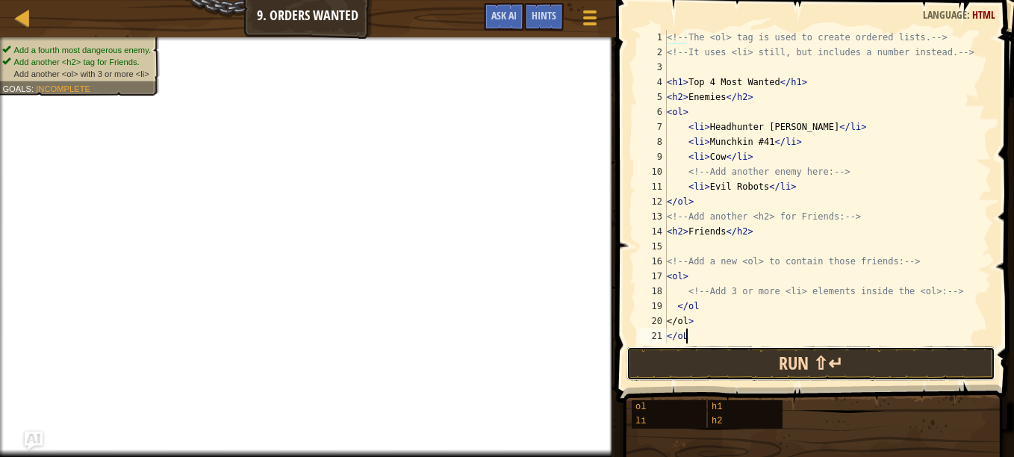
click at [710, 363] on button "Run ⇧↵" at bounding box center [811, 364] width 369 height 34
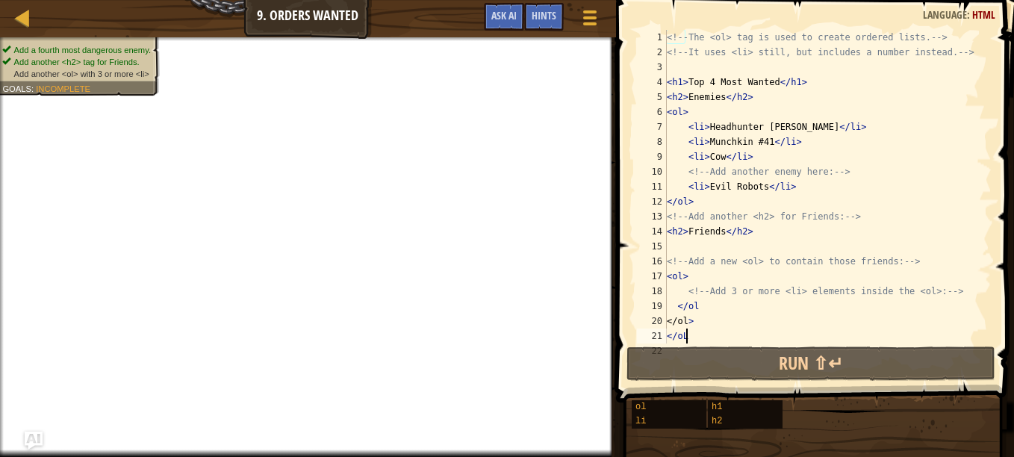
click at [695, 335] on div "<!-- The <ol> tag is used to create ordered lists. --> <!-- It uses <li> still,…" at bounding box center [822, 202] width 317 height 344
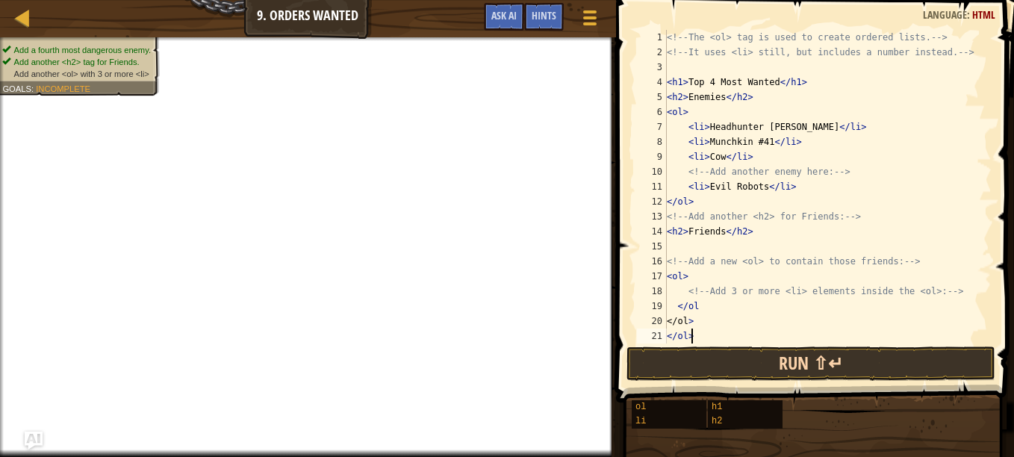
type textarea "</ol>"
click at [705, 350] on button "Run ⇧↵" at bounding box center [811, 364] width 369 height 34
click at [698, 364] on button "Run ⇧↵" at bounding box center [811, 364] width 369 height 34
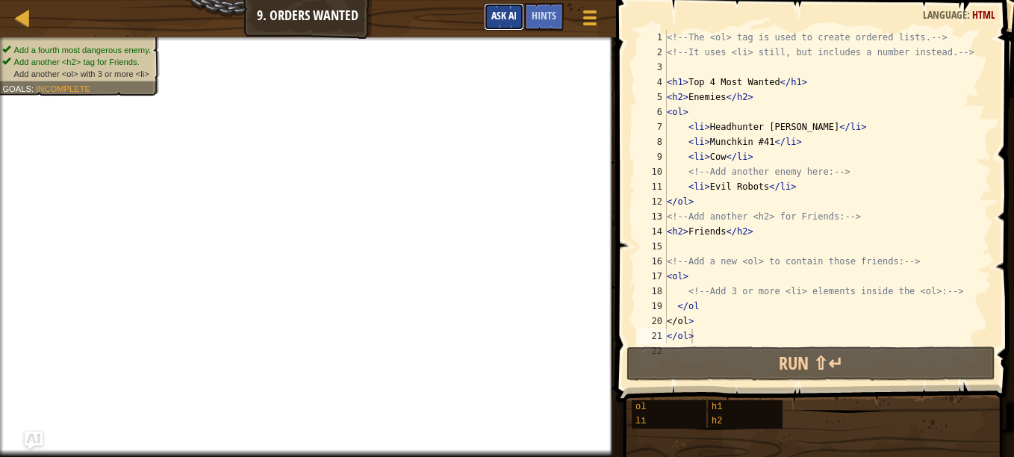
click at [490, 22] on button "Ask AI" at bounding box center [504, 17] width 40 height 28
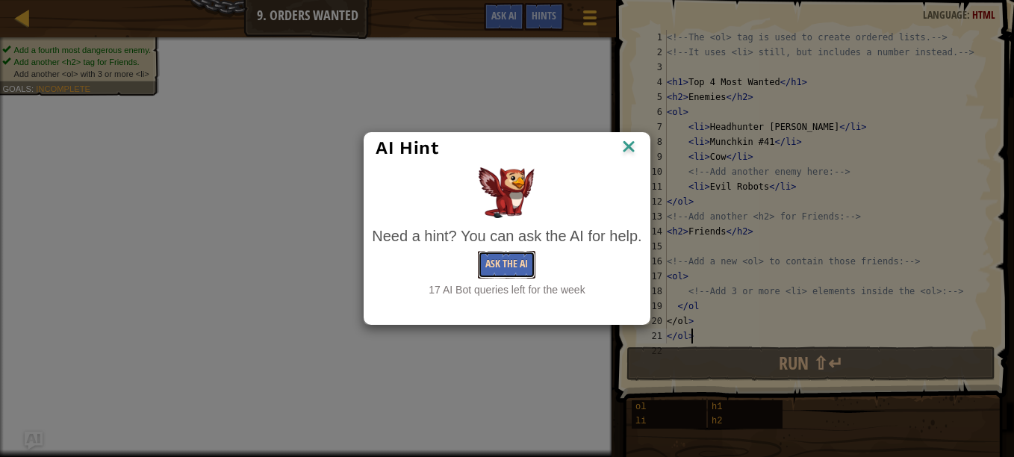
click at [504, 264] on button "Ask the AI" at bounding box center [507, 265] width 58 height 28
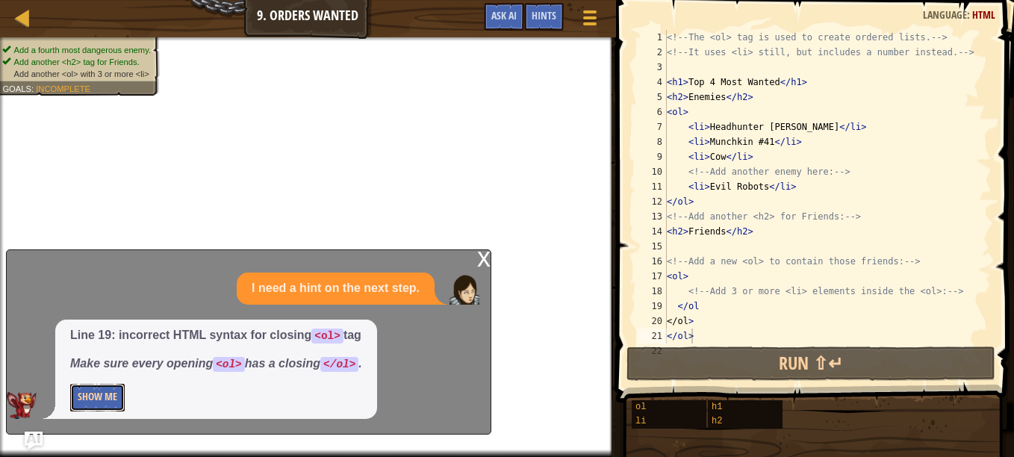
click at [106, 393] on button "Show Me" at bounding box center [97, 398] width 55 height 28
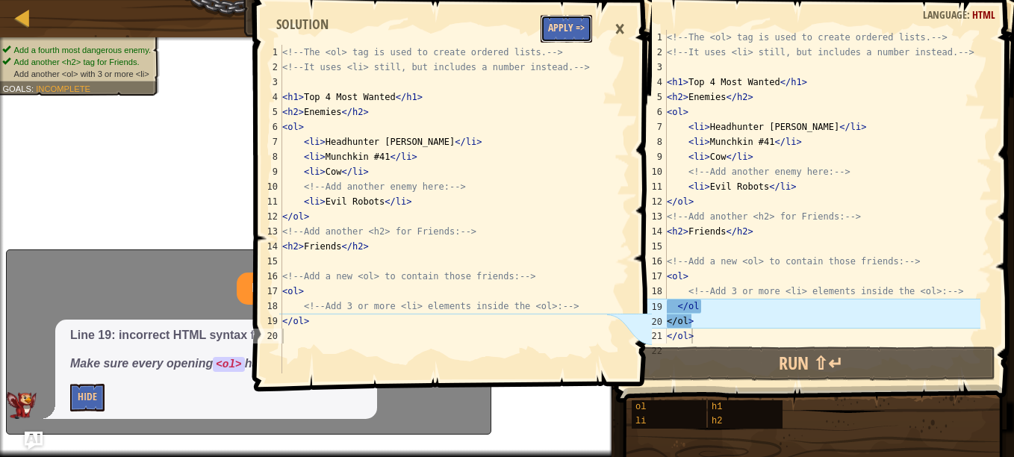
click at [568, 33] on button "Apply =>" at bounding box center [567, 29] width 52 height 28
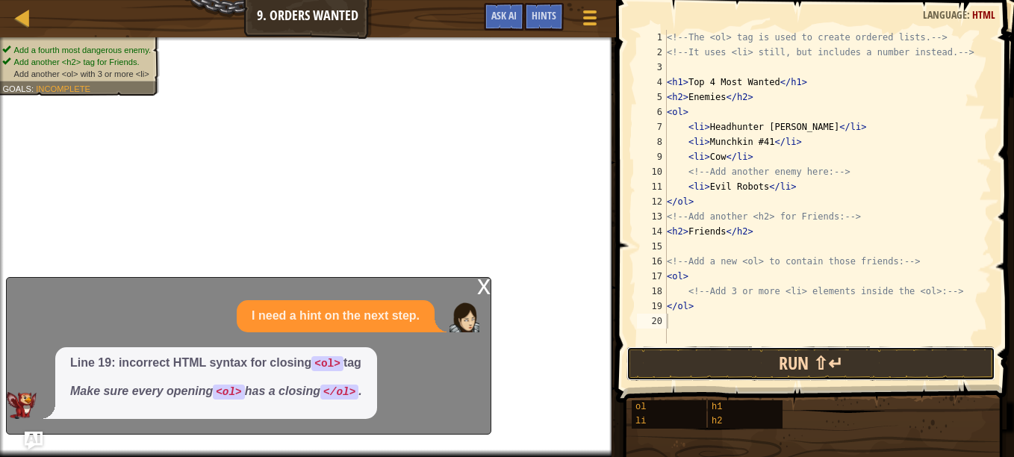
click at [769, 368] on button "Run ⇧↵" at bounding box center [811, 364] width 369 height 34
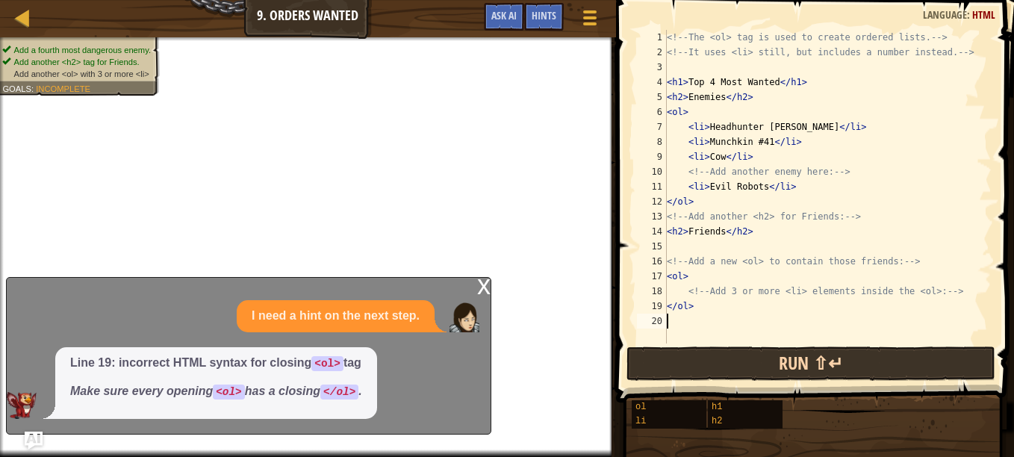
scroll to position [7, 0]
type textarea "1"
type textarea "</ol>"
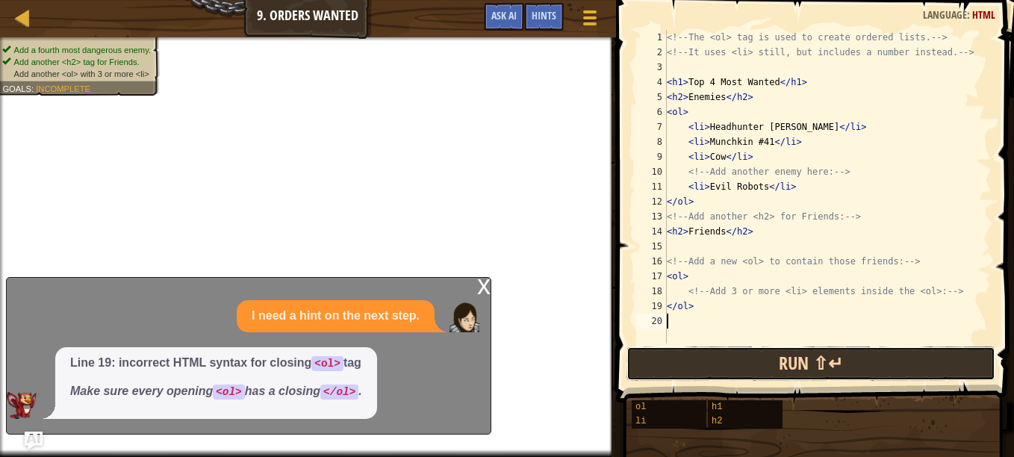
click at [636, 374] on button "Run ⇧↵" at bounding box center [811, 364] width 369 height 34
